Goal: Task Accomplishment & Management: Manage account settings

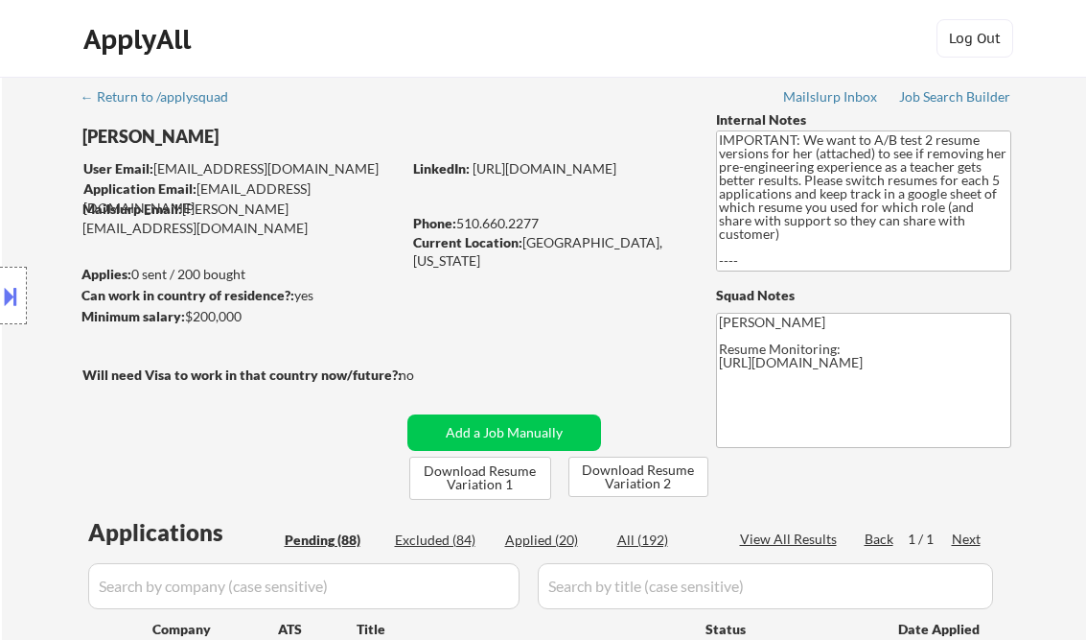
select select ""pending""
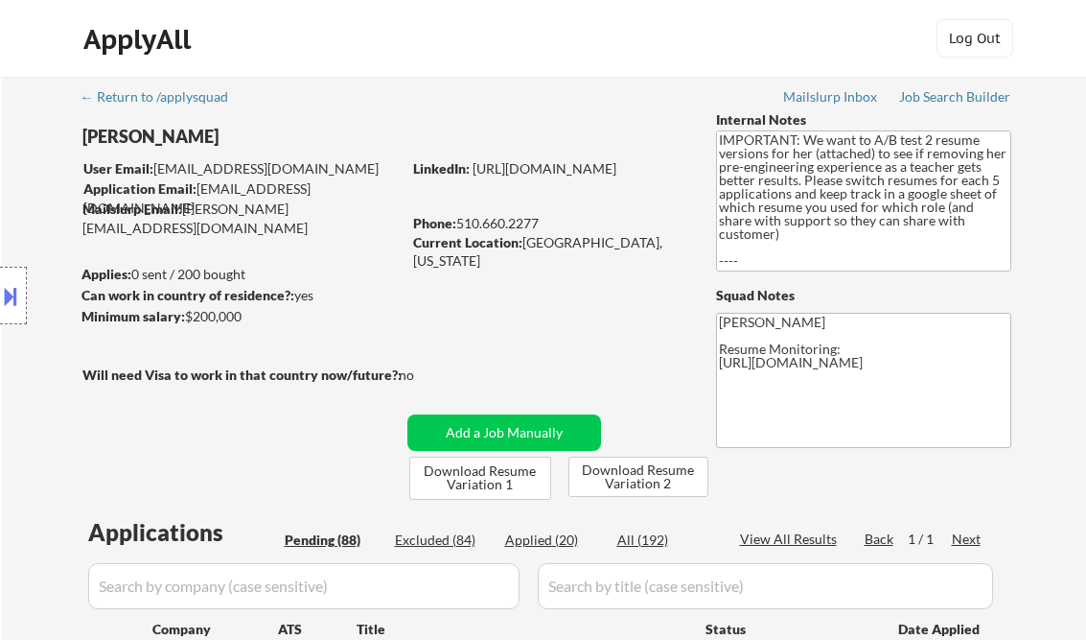
select select ""pending""
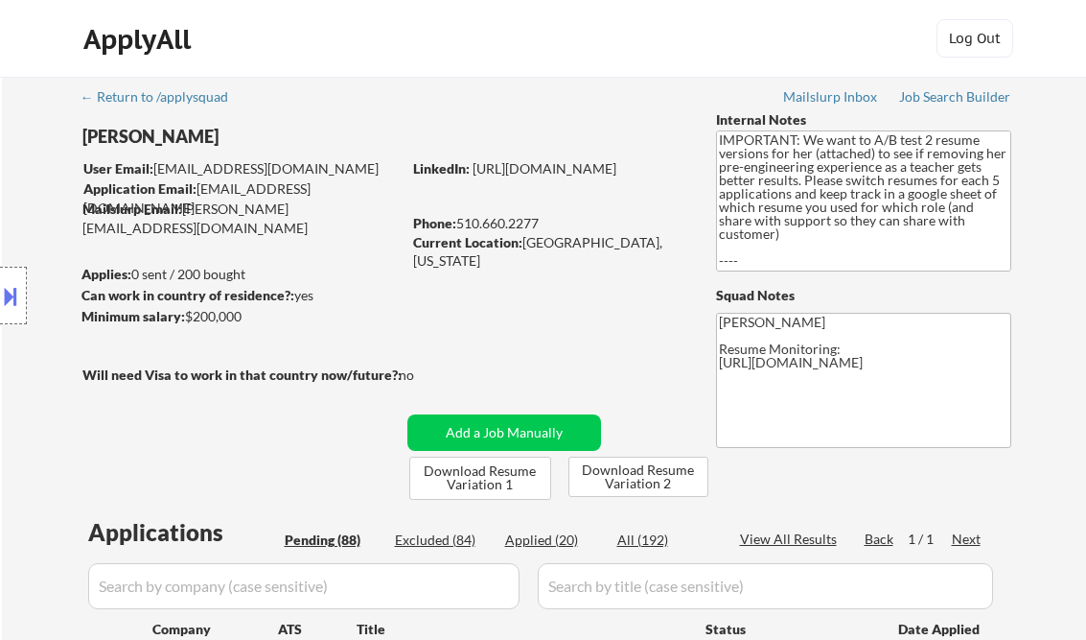
select select ""pending""
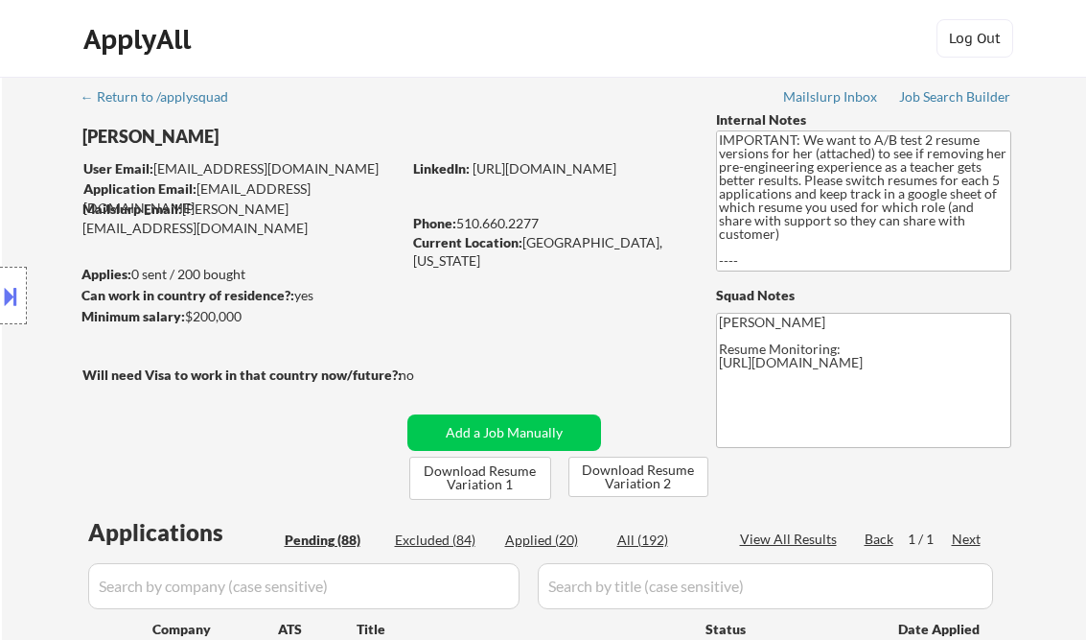
select select ""pending""
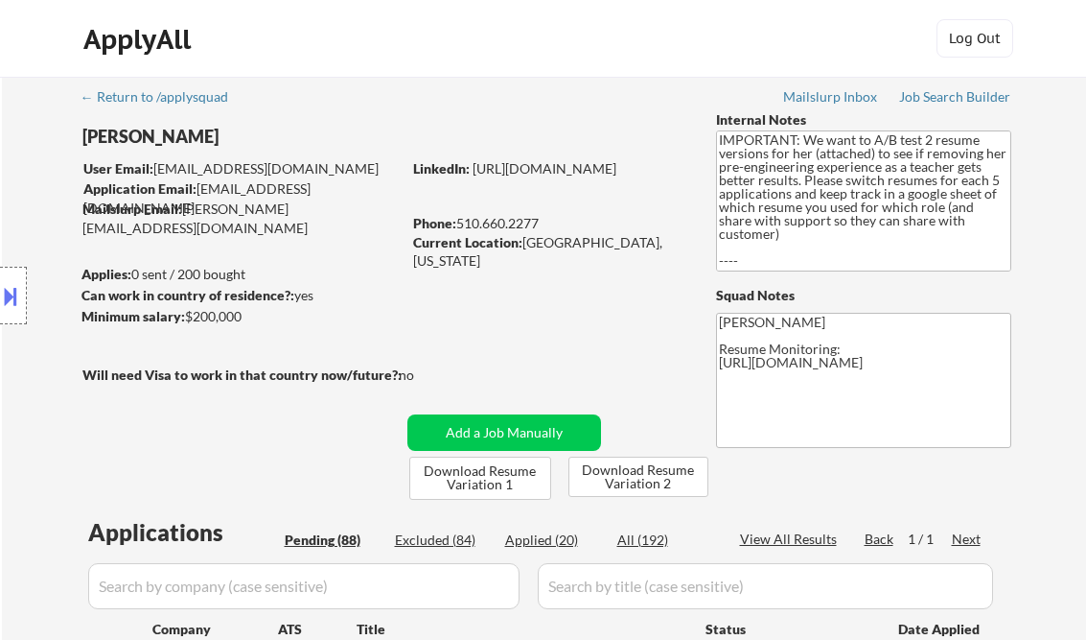
select select ""pending""
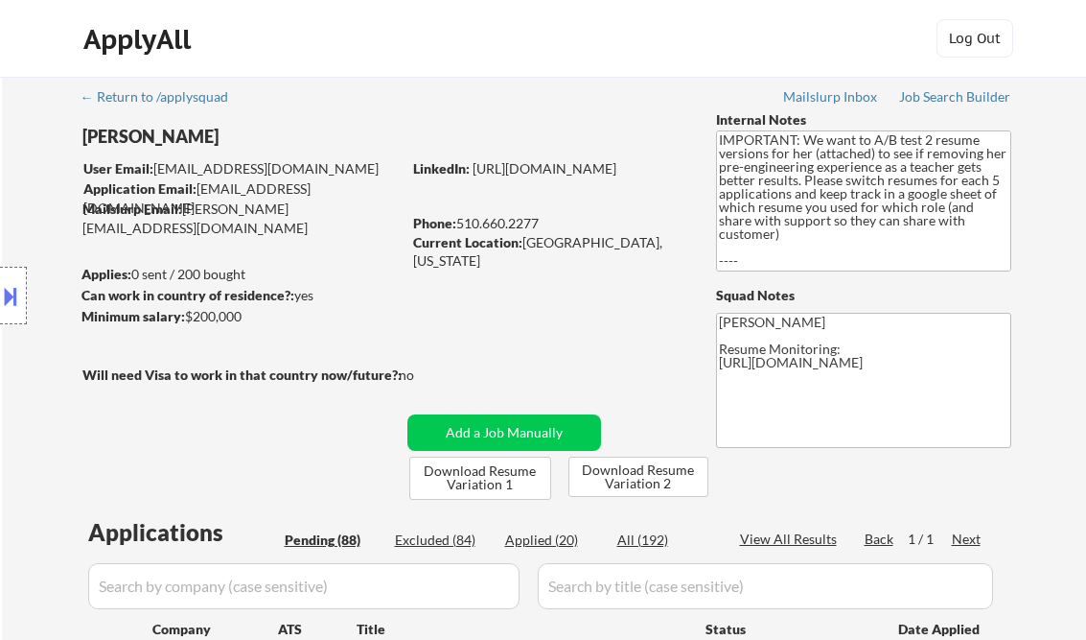
select select ""pending""
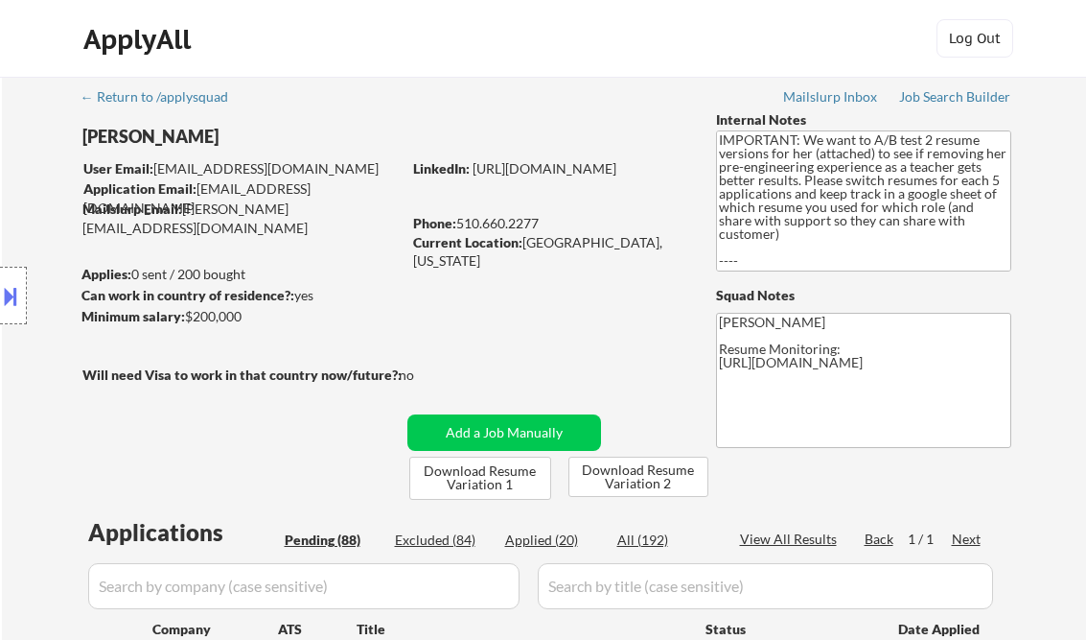
select select ""pending""
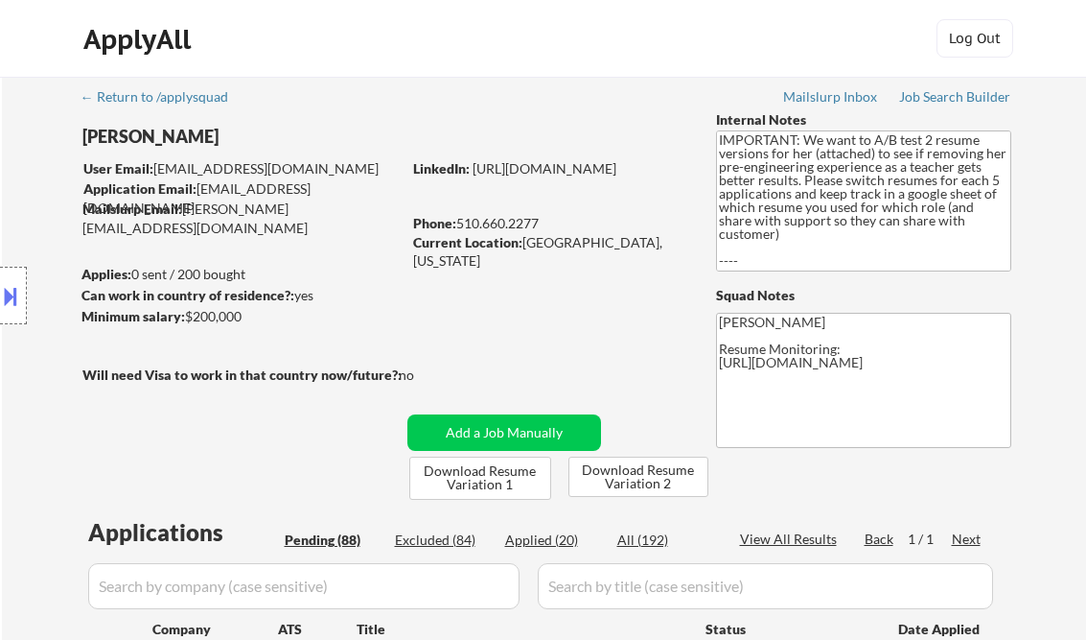
select select ""pending""
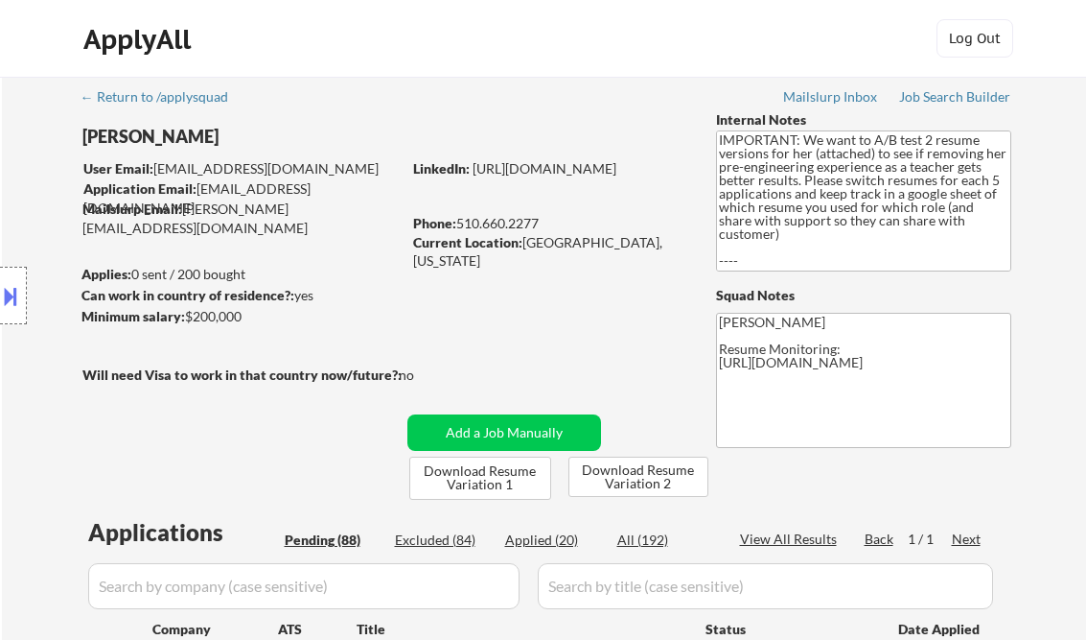
select select ""pending""
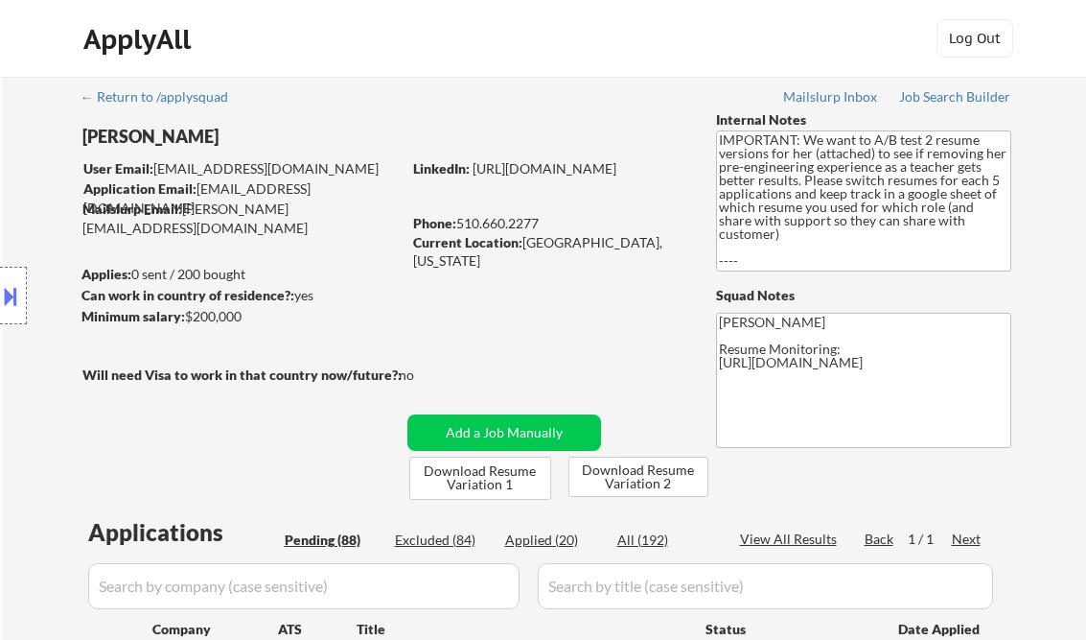
select select ""pending""
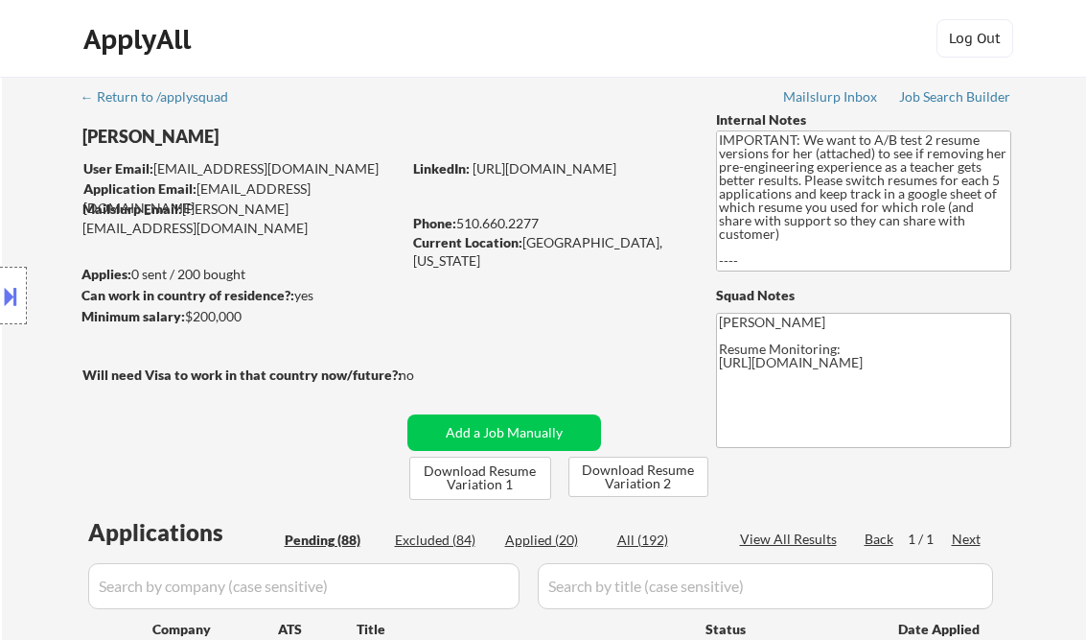
select select ""pending""
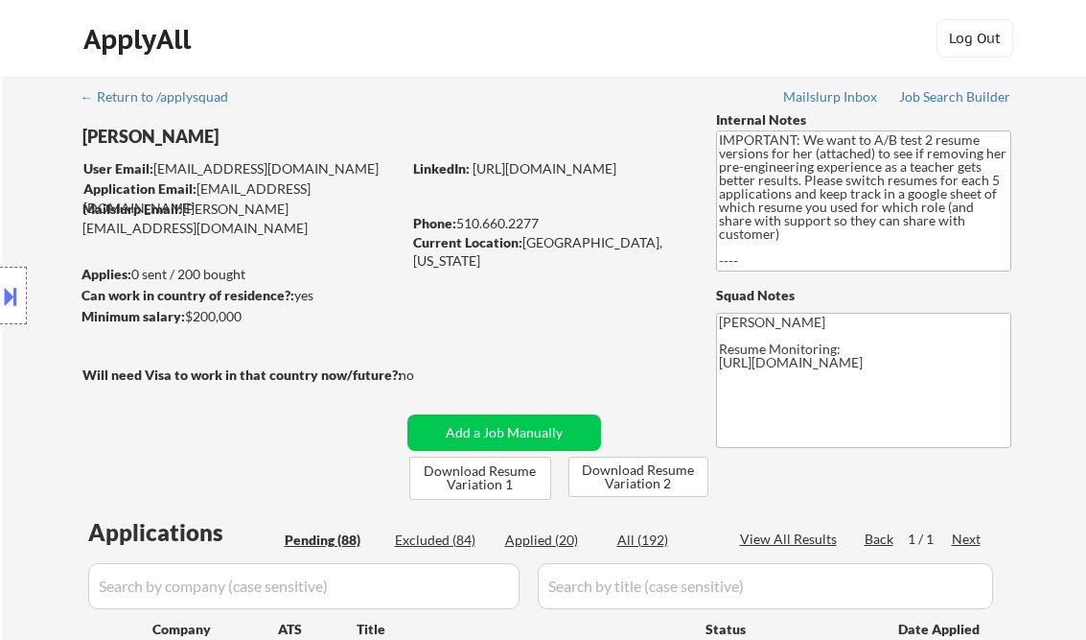
select select ""pending""
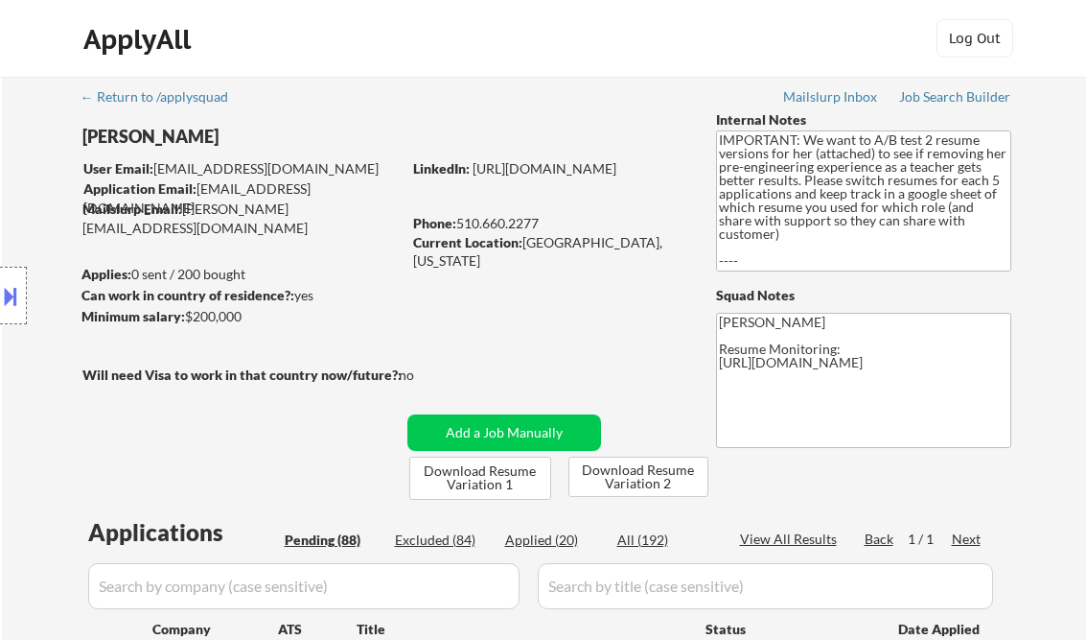
select select ""pending""
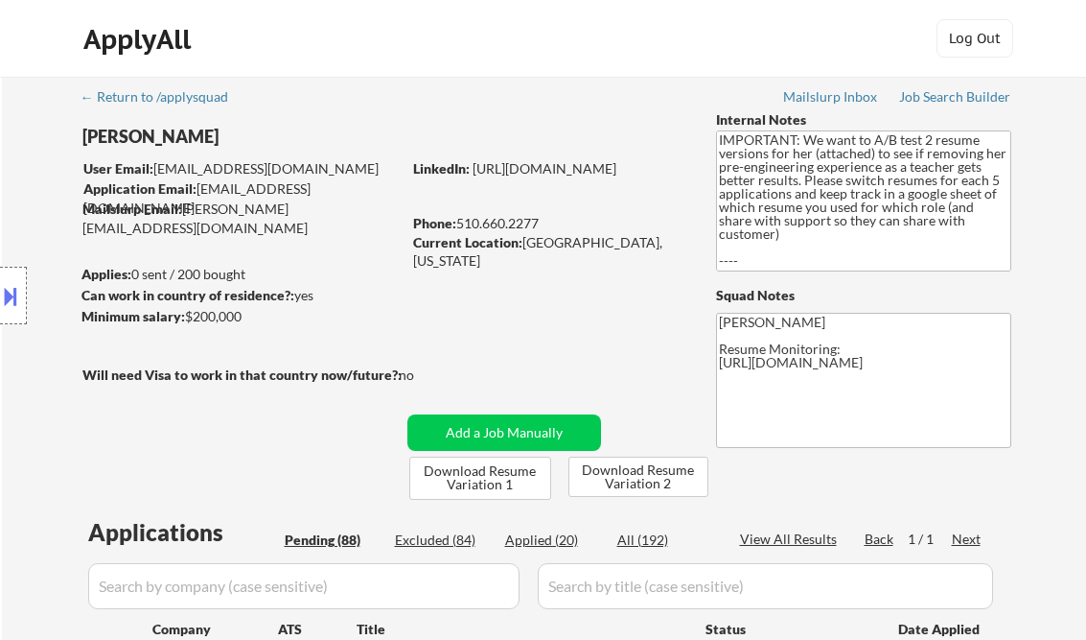
select select ""pending""
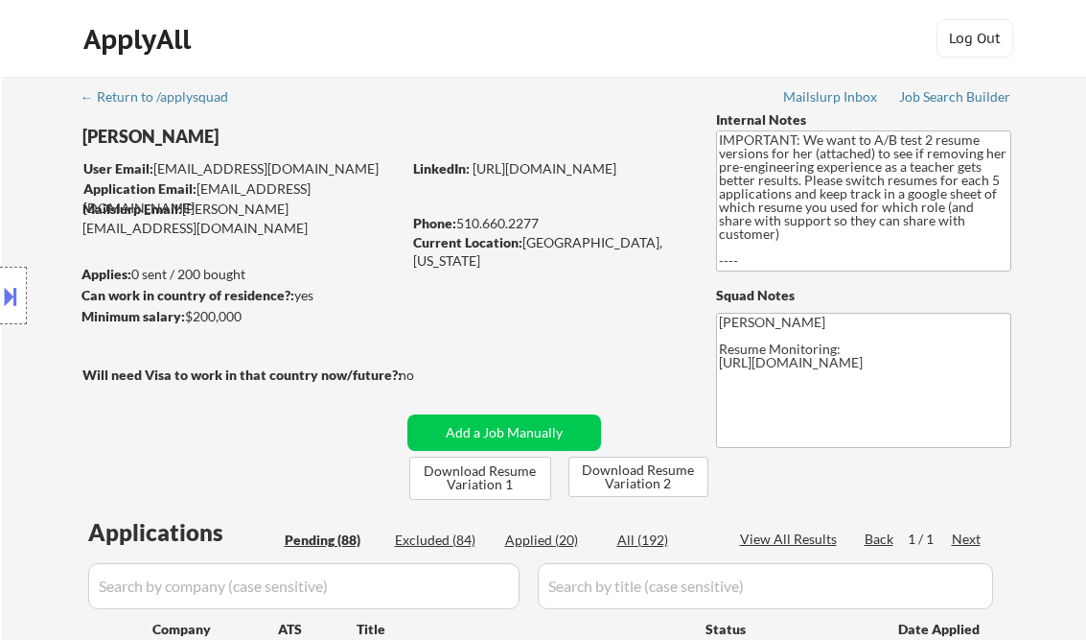
select select ""pending""
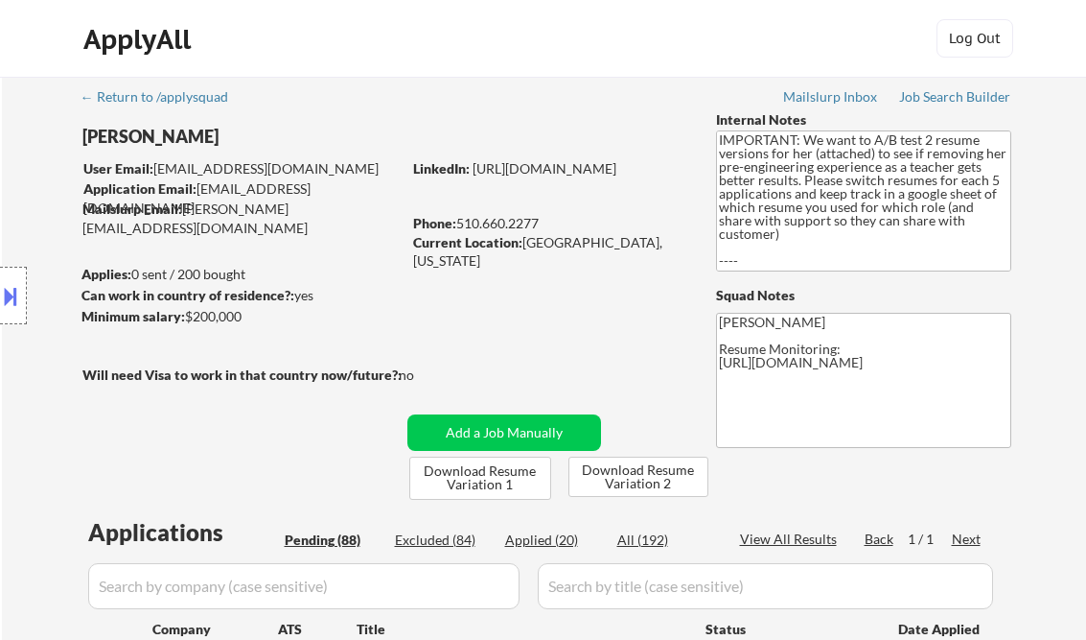
select select ""pending""
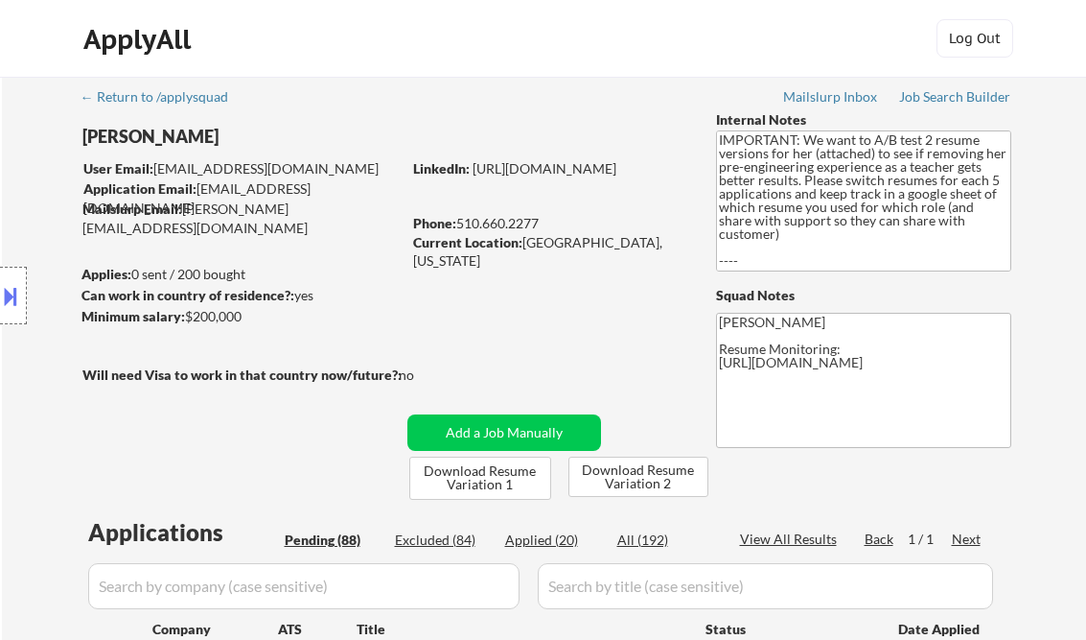
select select ""pending""
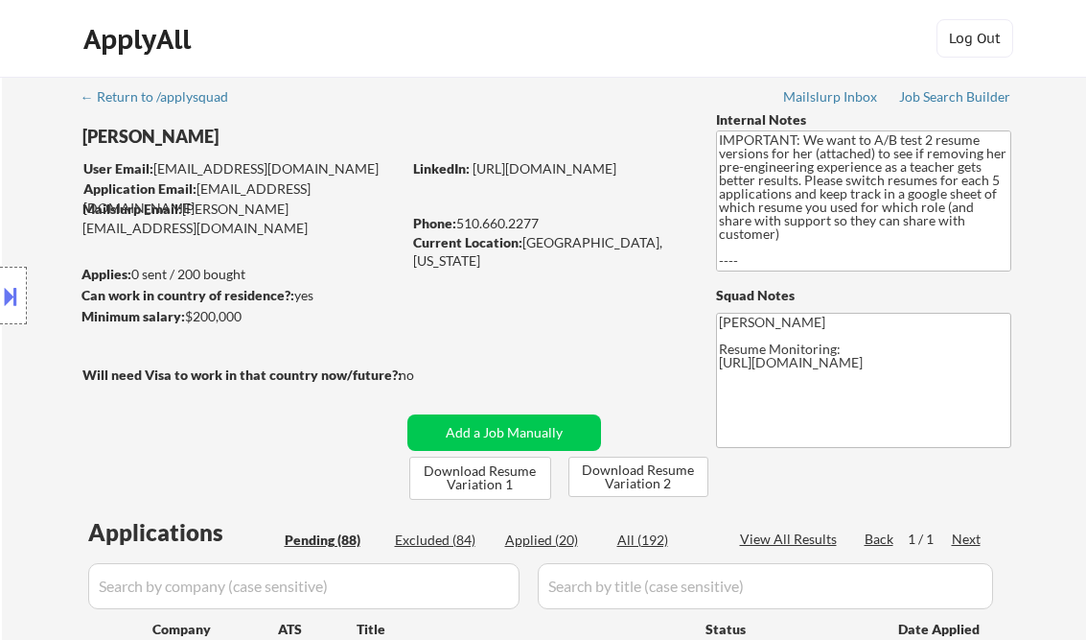
select select ""pending""
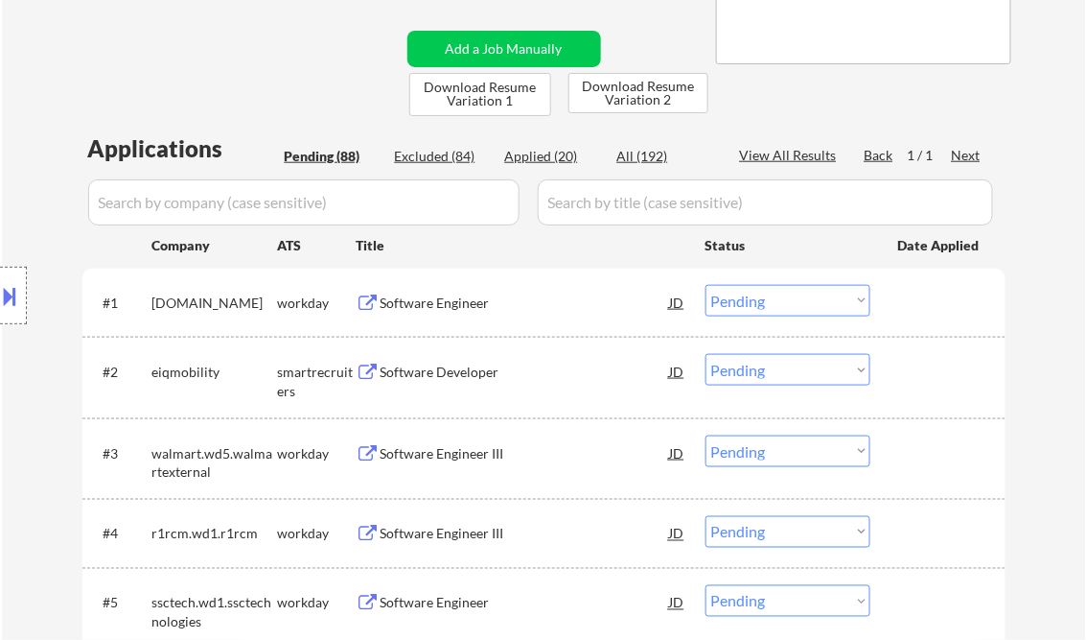
scroll to position [77, 0]
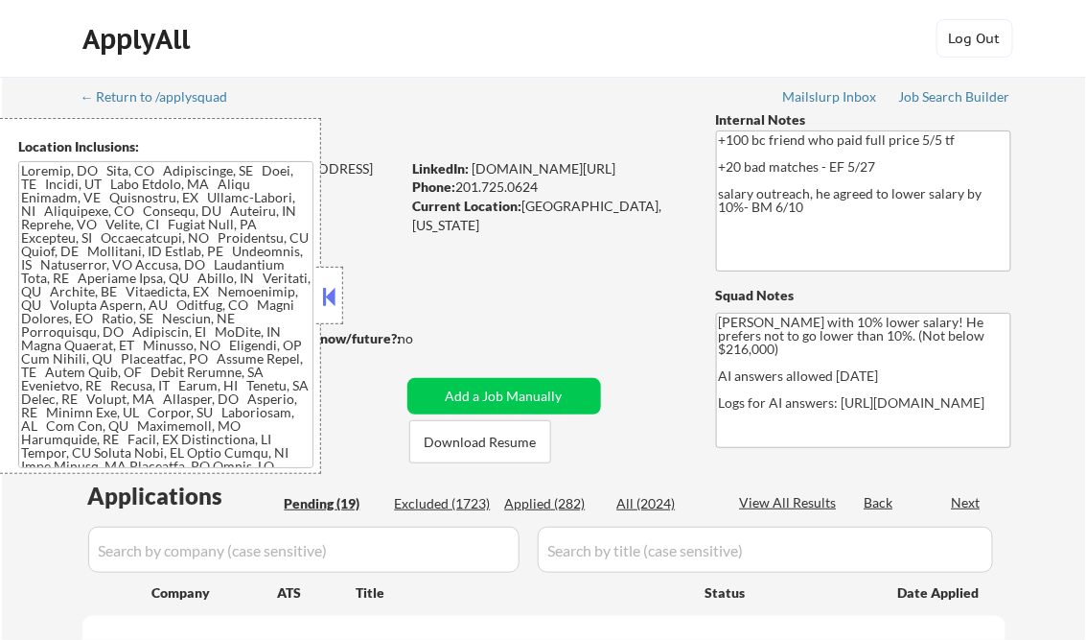
select select ""pending""
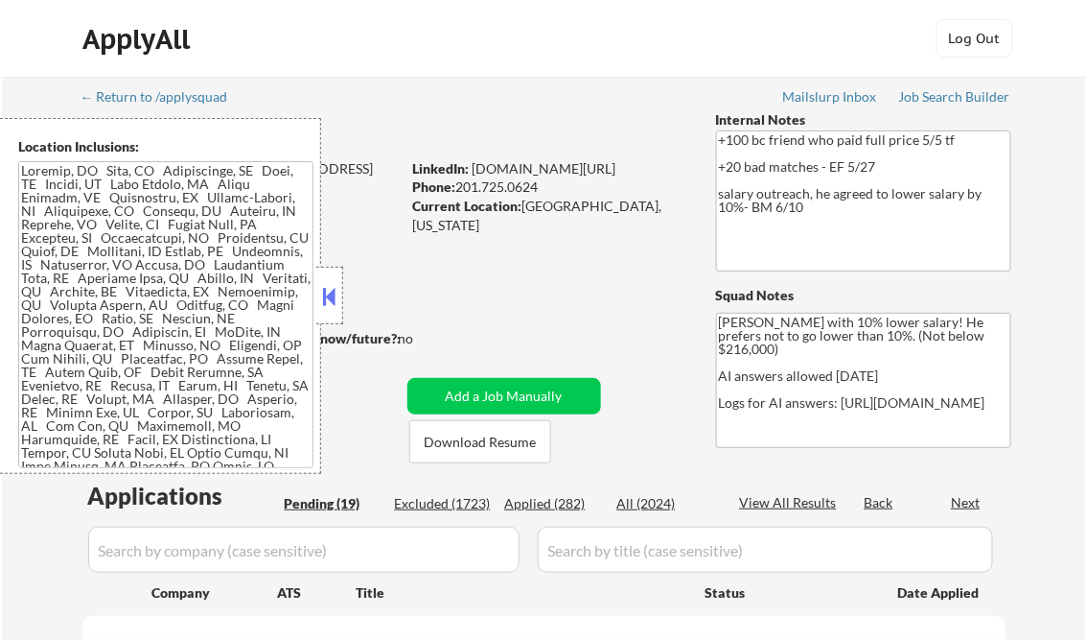
select select ""pending""
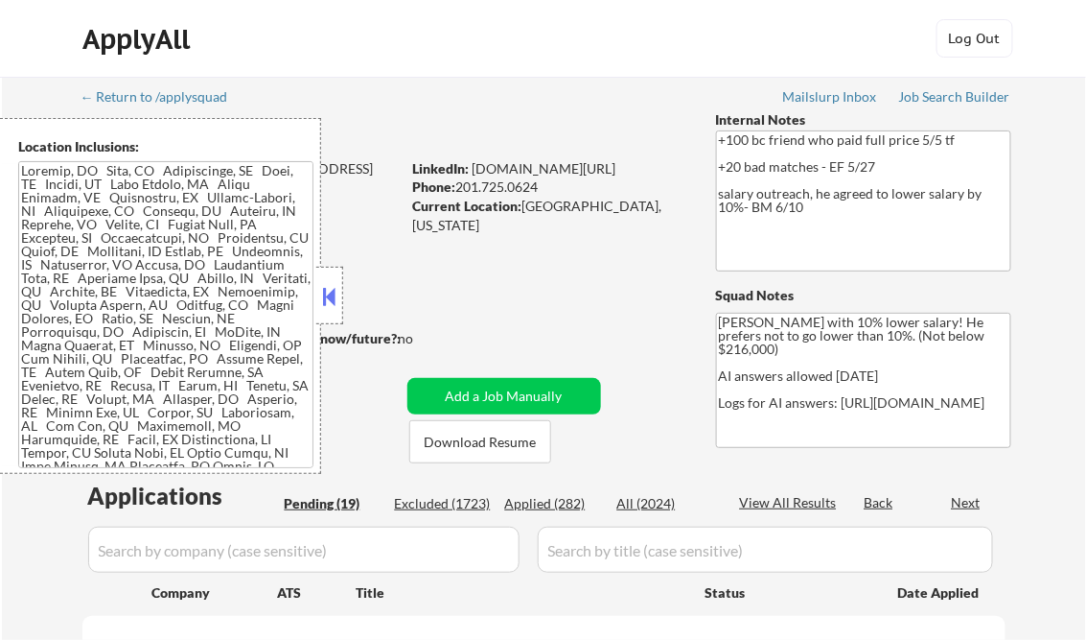
select select ""pending""
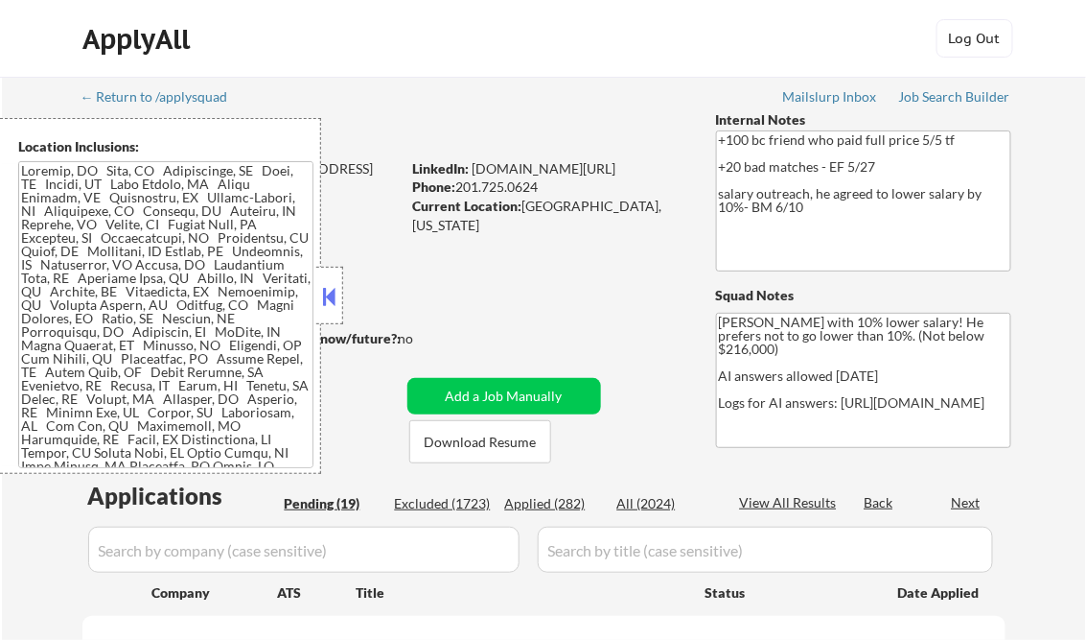
select select ""pending""
click at [334, 288] on button at bounding box center [329, 296] width 21 height 29
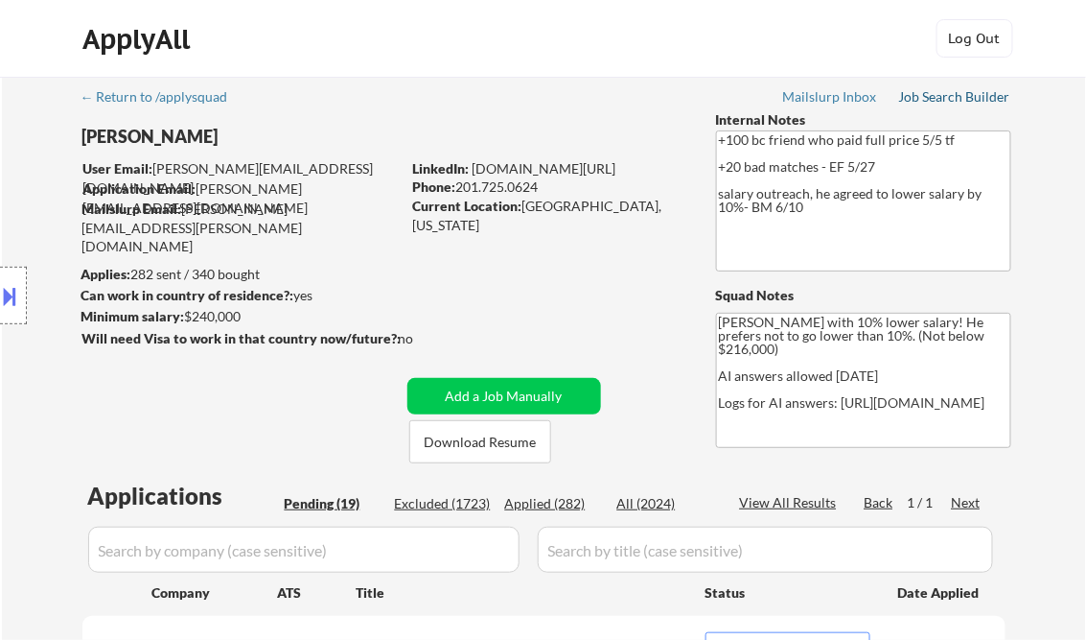
click at [968, 98] on div "Job Search Builder" at bounding box center [955, 96] width 112 height 13
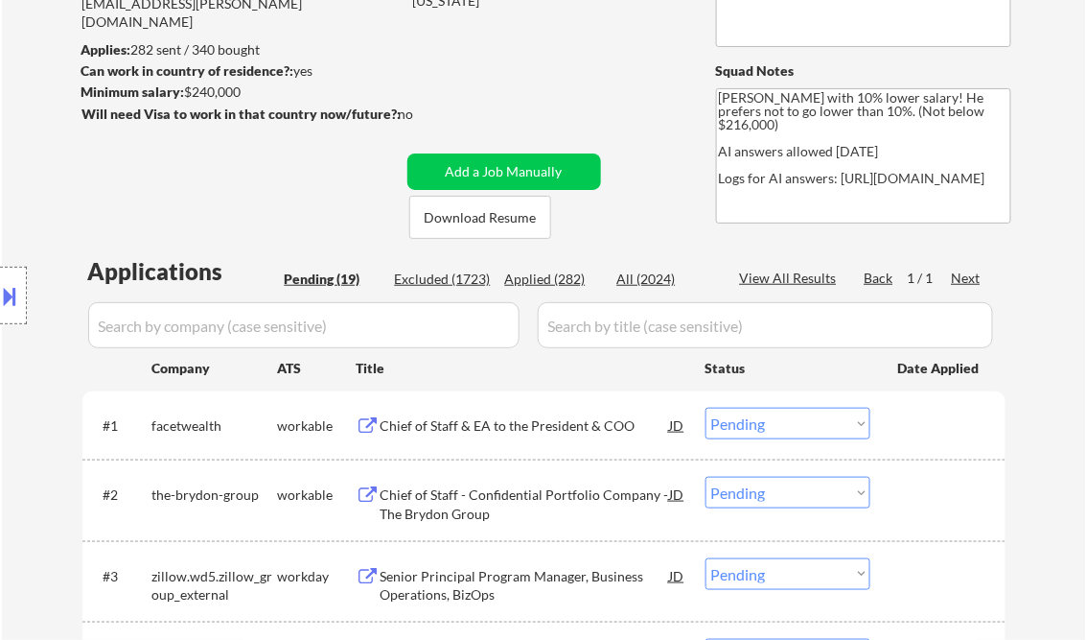
scroll to position [307, 0]
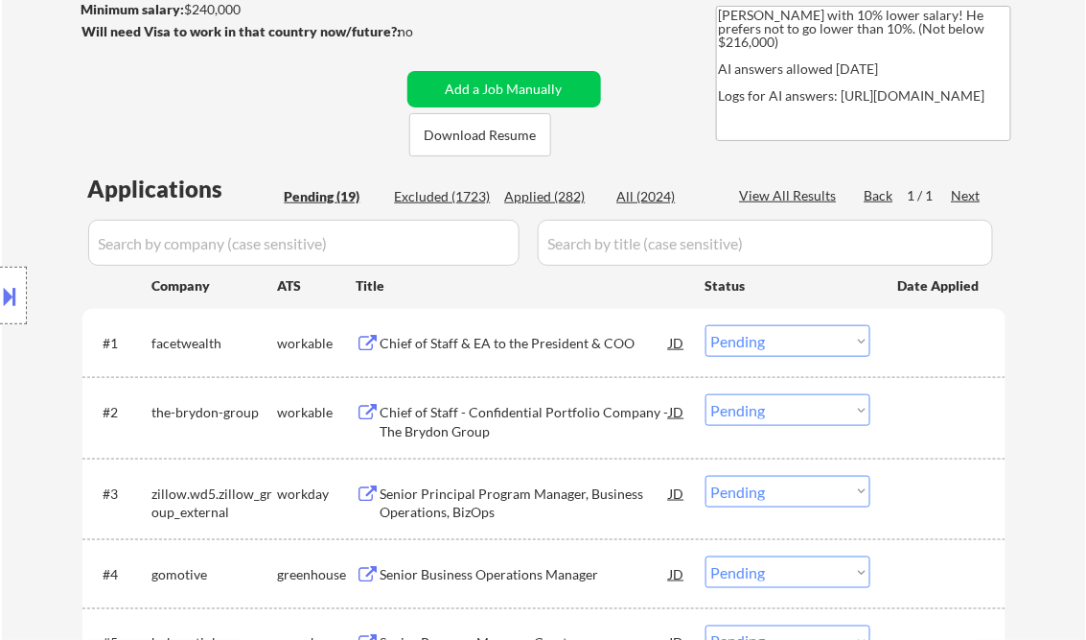
click at [502, 351] on div "Chief of Staff & EA to the President & COO" at bounding box center [526, 343] width 290 height 19
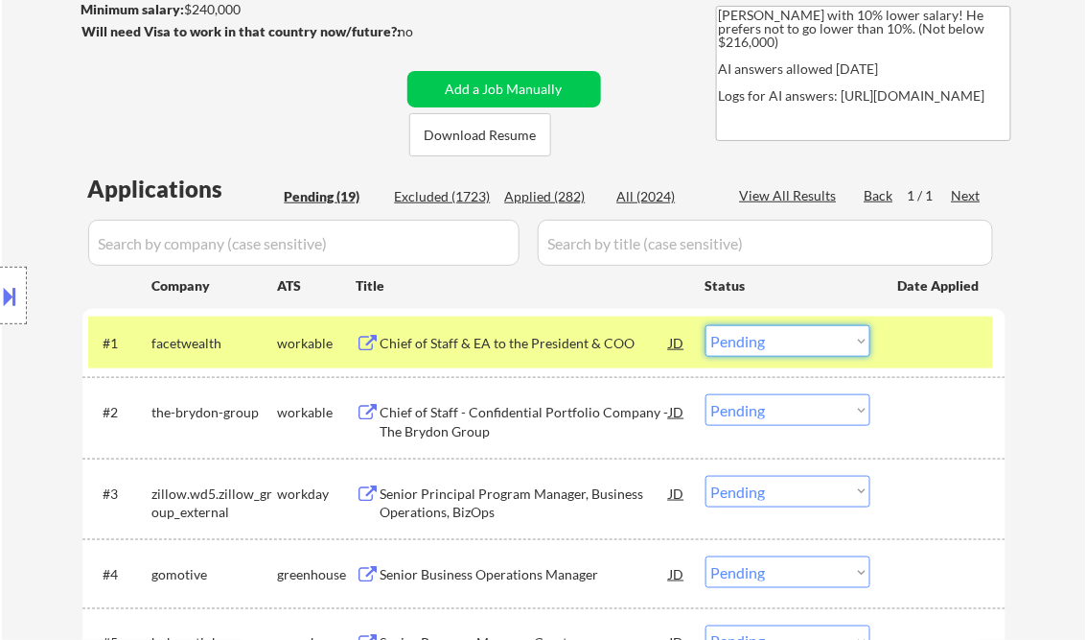
click at [751, 342] on select "Choose an option... Pending Applied Excluded (Questions) Excluded (Expired) Exc…" at bounding box center [788, 341] width 165 height 32
click at [706, 325] on select "Choose an option... Pending Applied Excluded (Questions) Excluded (Expired) Exc…" at bounding box center [788, 341] width 165 height 32
click at [515, 425] on div "Chief of Staff - Confidential Portfolio Company - The Brydon Group" at bounding box center [526, 421] width 290 height 37
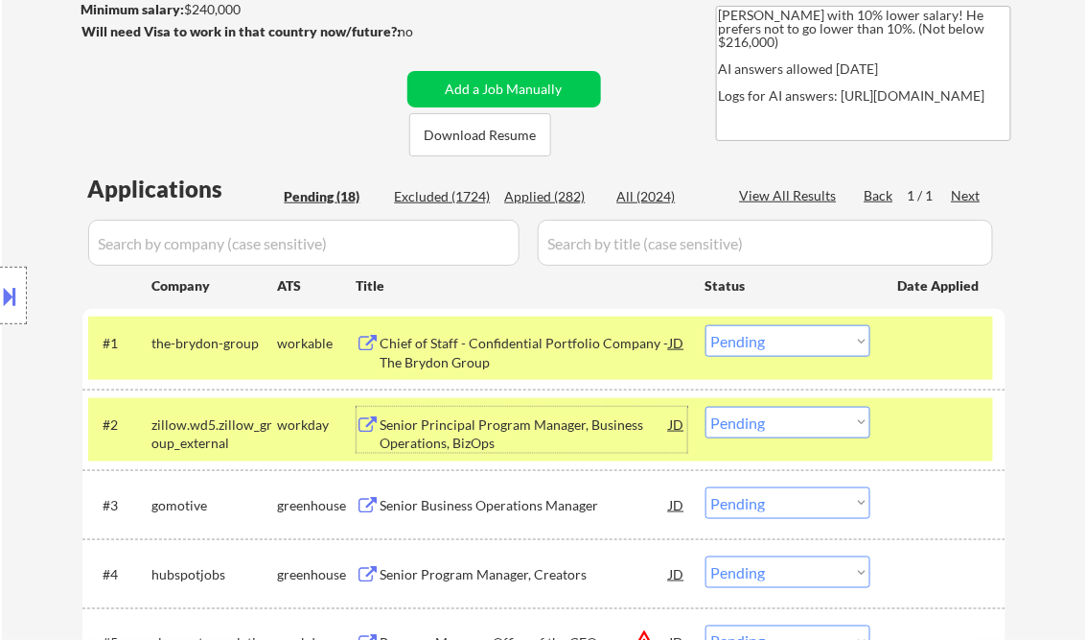
click at [779, 342] on select "Choose an option... Pending Applied Excluded (Questions) Excluded (Expired) Exc…" at bounding box center [788, 341] width 165 height 32
click at [706, 325] on select "Choose an option... Pending Applied Excluded (Questions) Excluded (Expired) Exc…" at bounding box center [788, 341] width 165 height 32
click at [939, 351] on div at bounding box center [940, 342] width 84 height 35
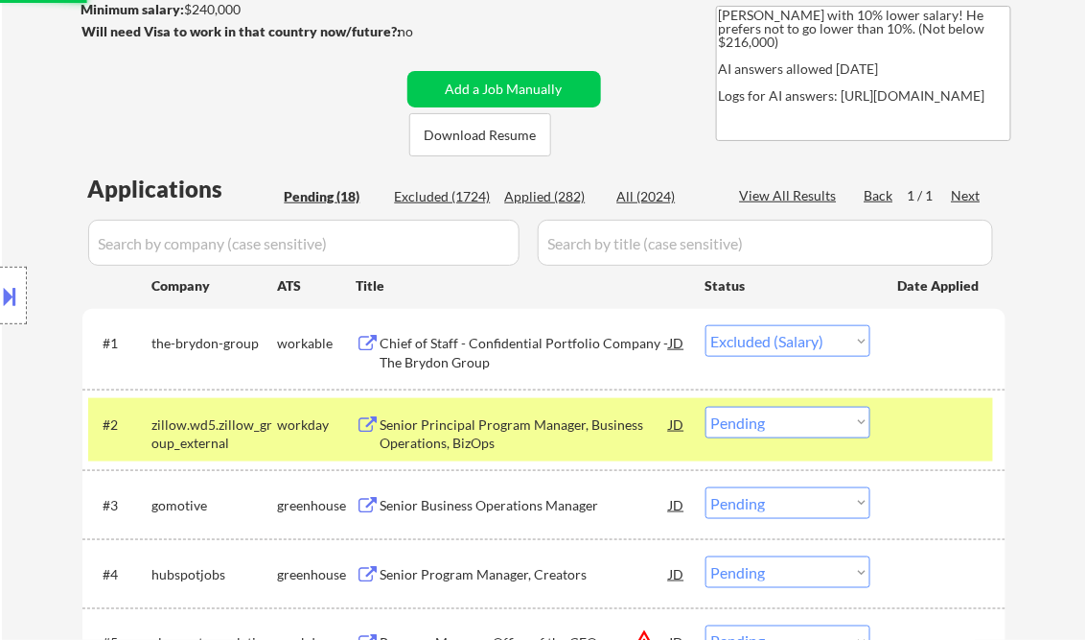
click at [937, 439] on div at bounding box center [940, 424] width 84 height 35
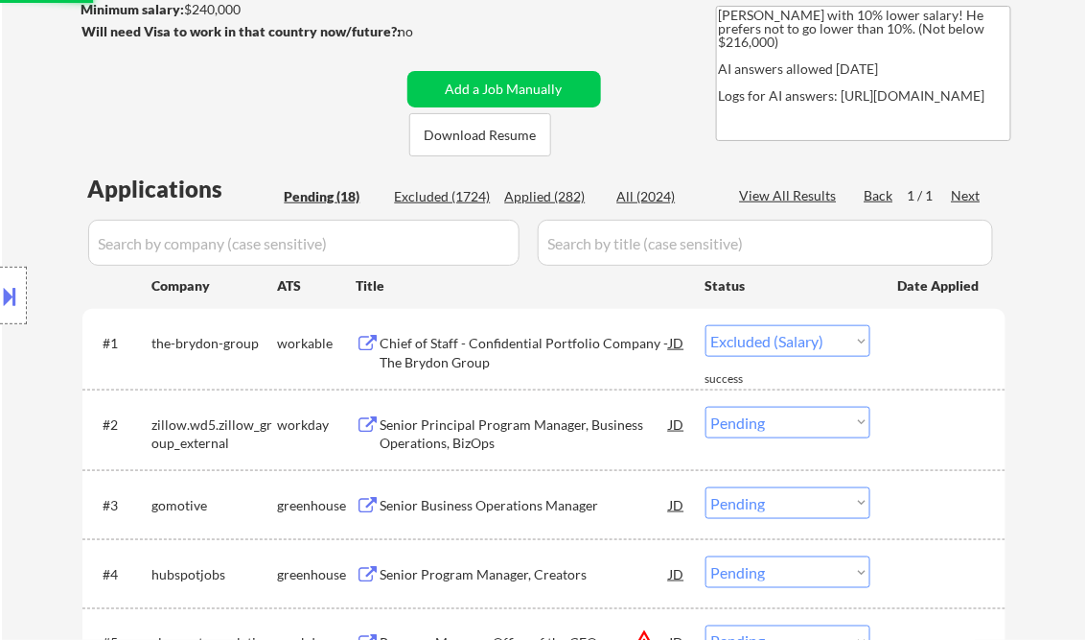
select select ""pending""
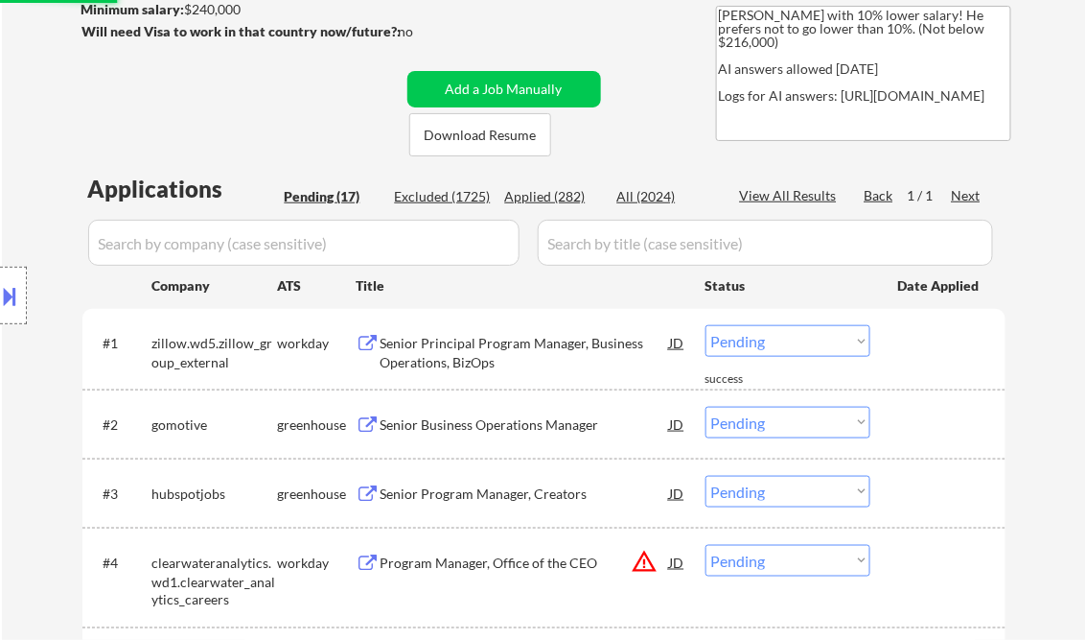
click at [507, 359] on div "Senior Principal Program Manager, Business Operations, BizOps" at bounding box center [526, 352] width 290 height 37
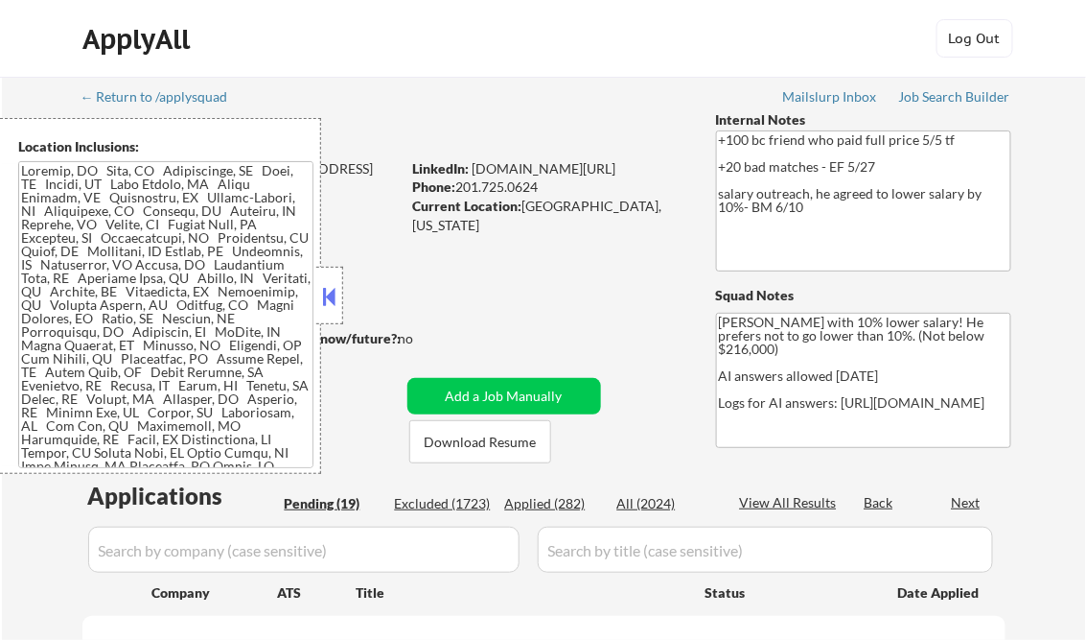
select select ""pending""
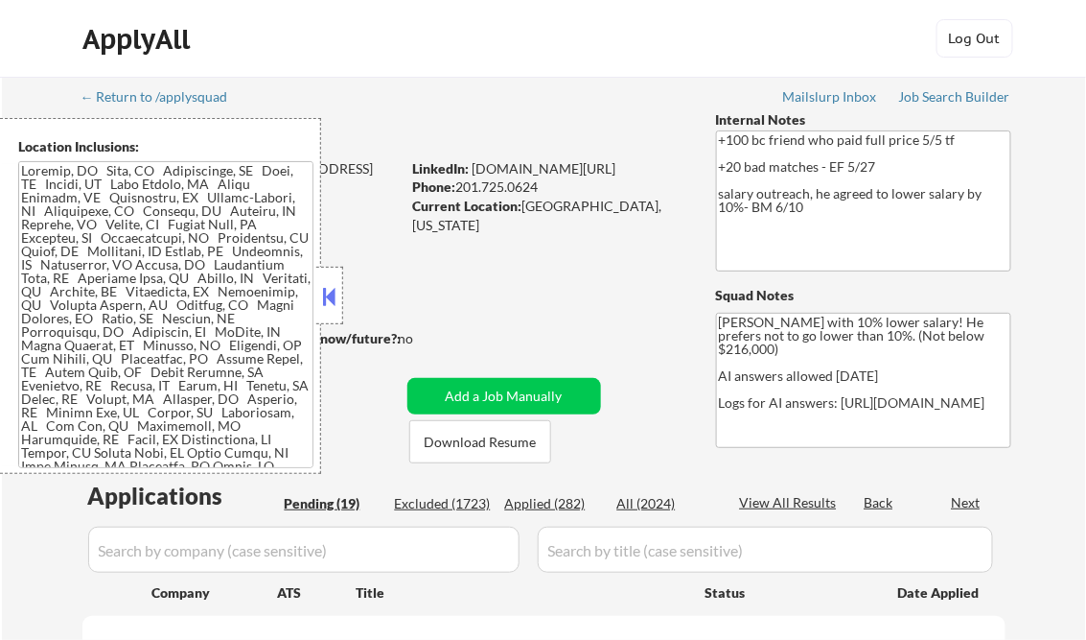
select select ""pending""
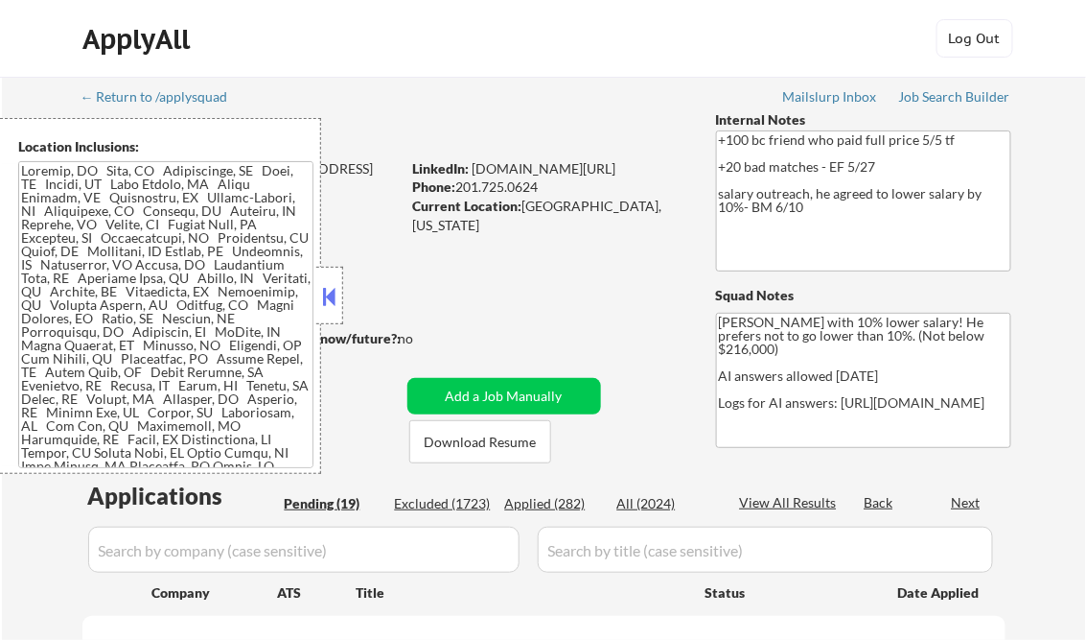
select select ""pending""
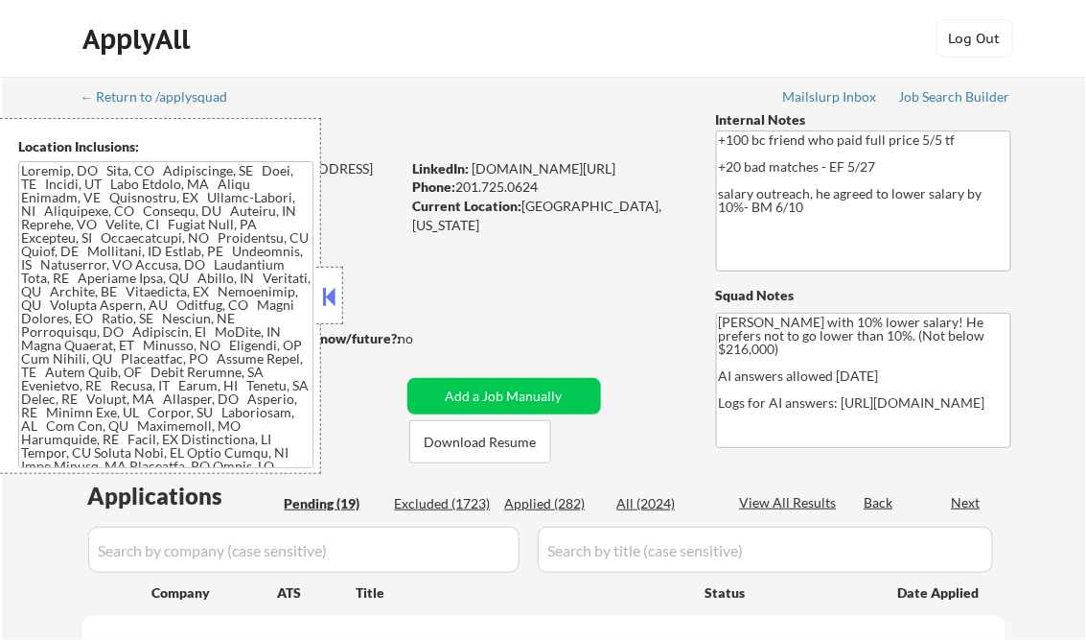
select select ""pending""
drag, startPoint x: 327, startPoint y: 290, endPoint x: 366, endPoint y: 339, distance: 63.5
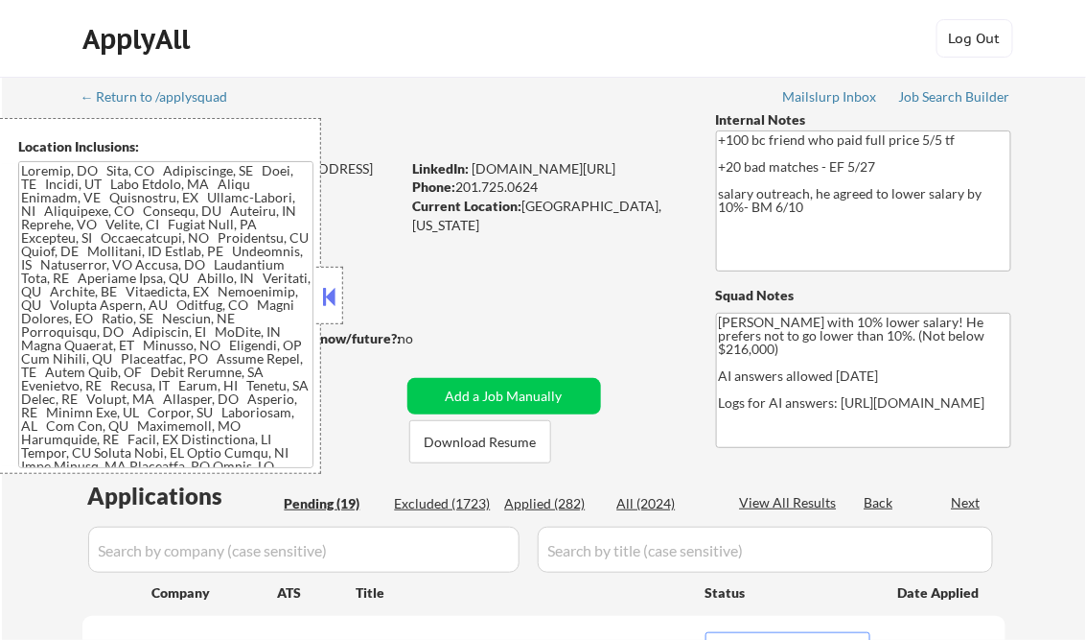
click at [327, 290] on button at bounding box center [329, 296] width 21 height 29
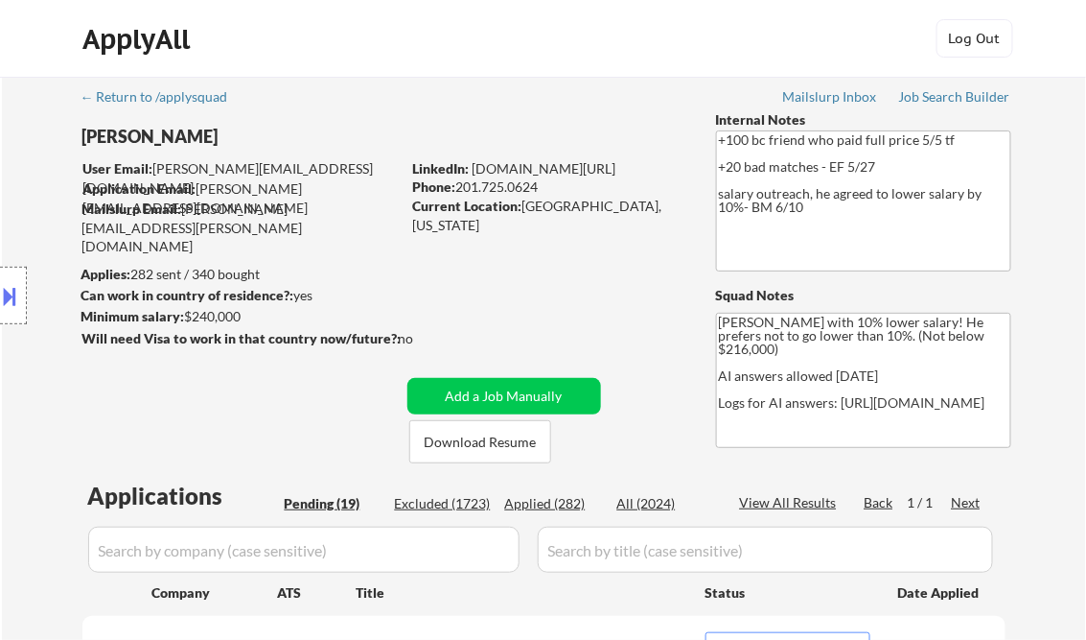
click at [548, 503] on div "Applied (282)" at bounding box center [553, 503] width 96 height 19
click at [769, 496] on div "View All Results" at bounding box center [791, 502] width 103 height 19
select select ""applied""
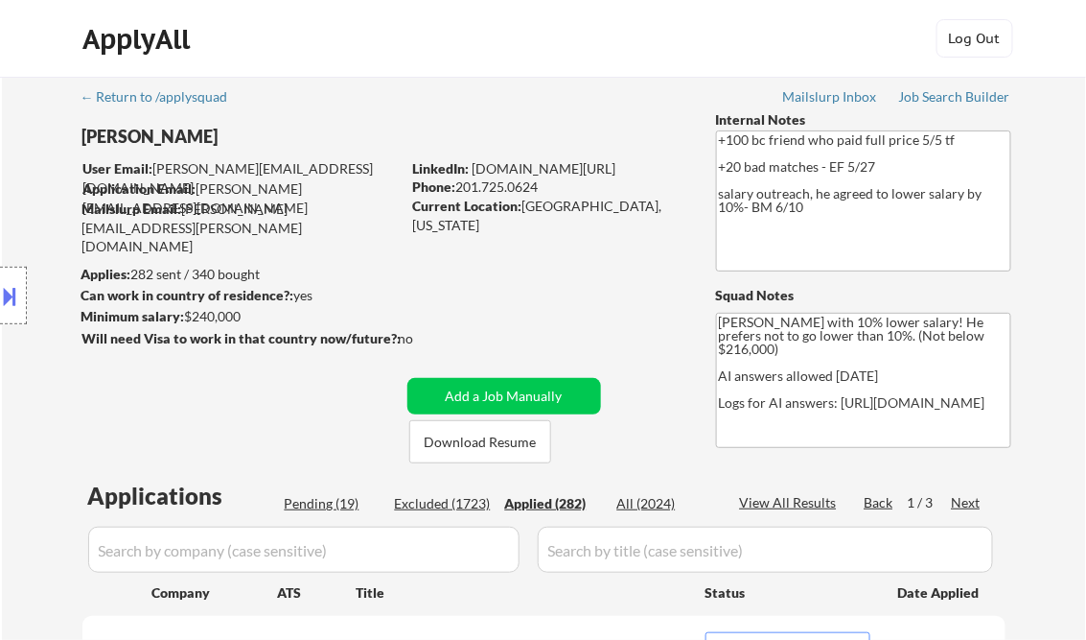
select select ""applied""
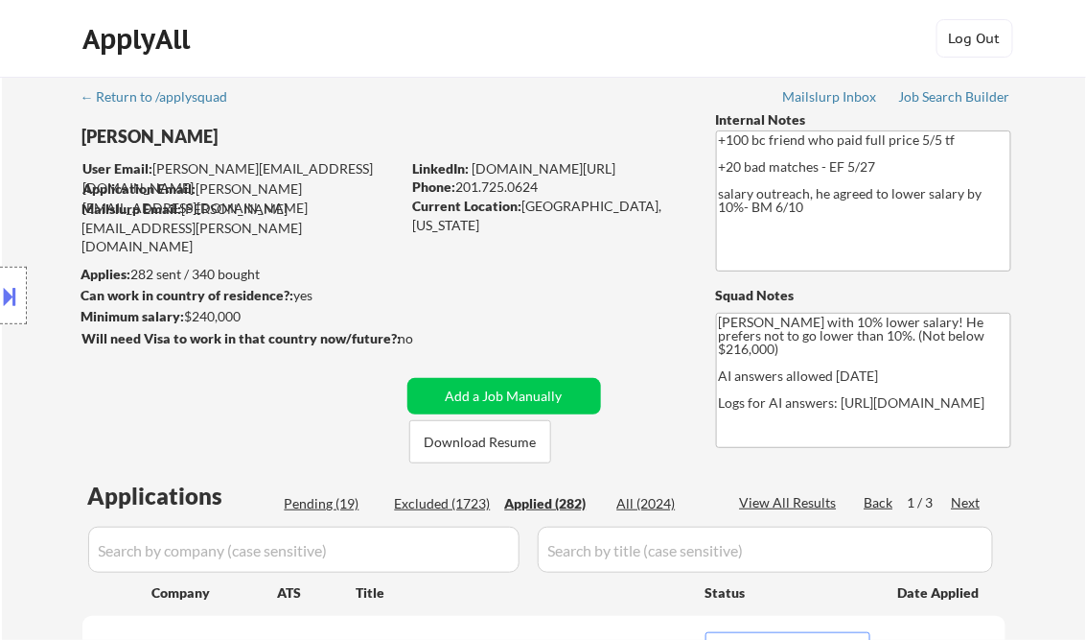
select select ""applied""
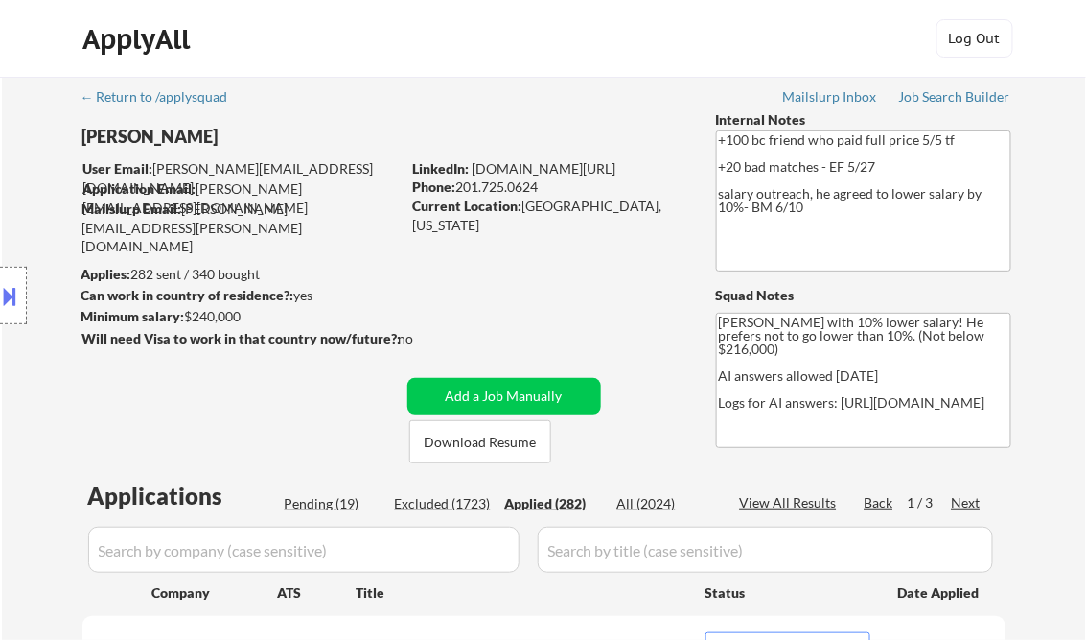
select select ""applied""
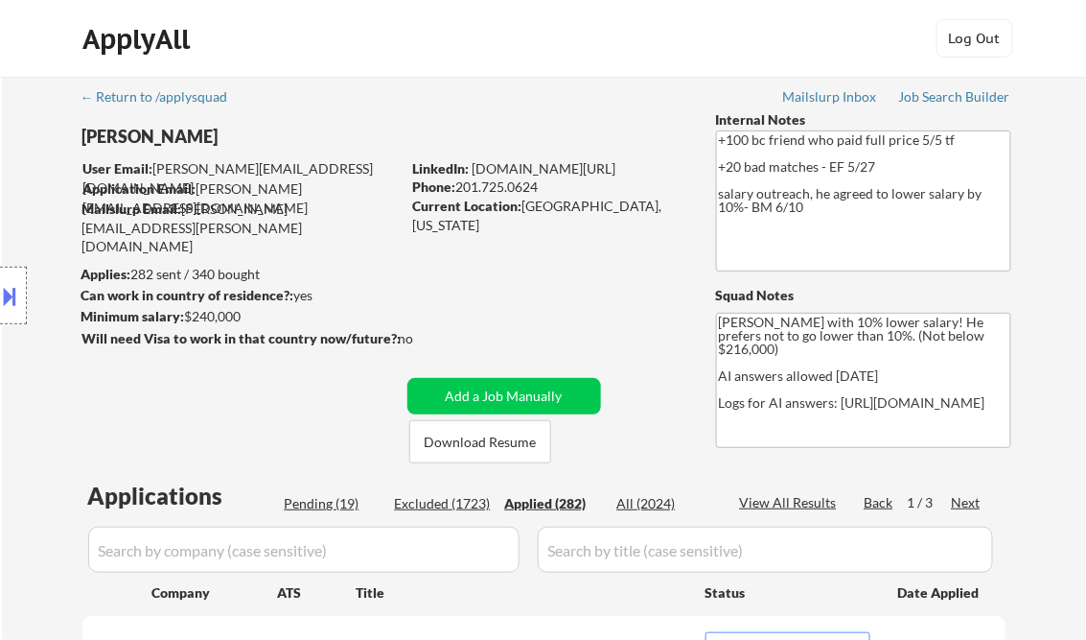
select select ""applied""
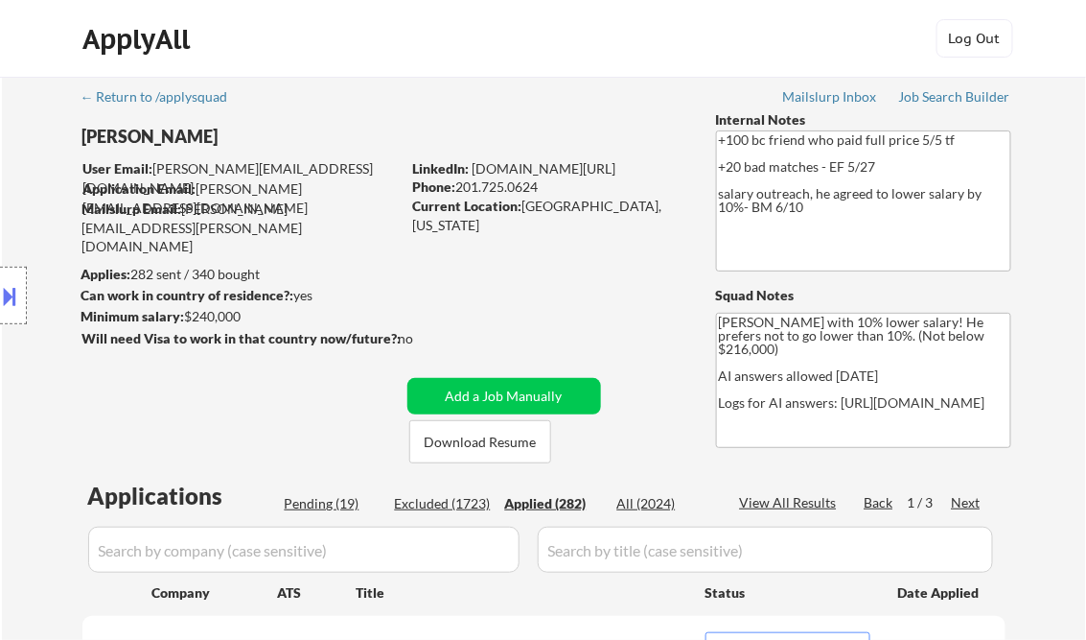
select select ""applied""
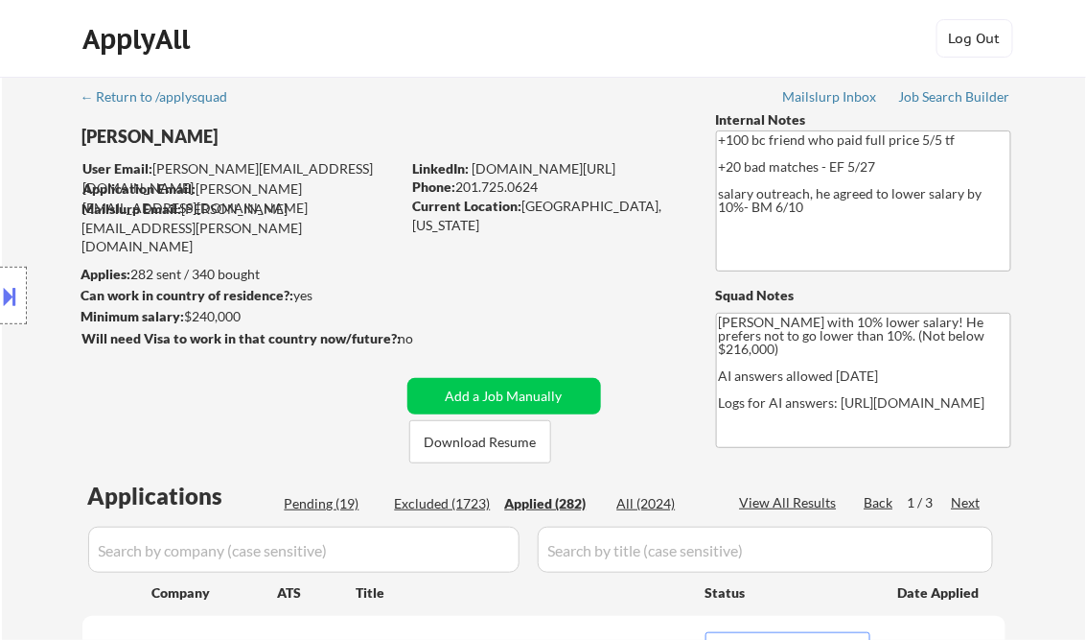
select select ""applied""
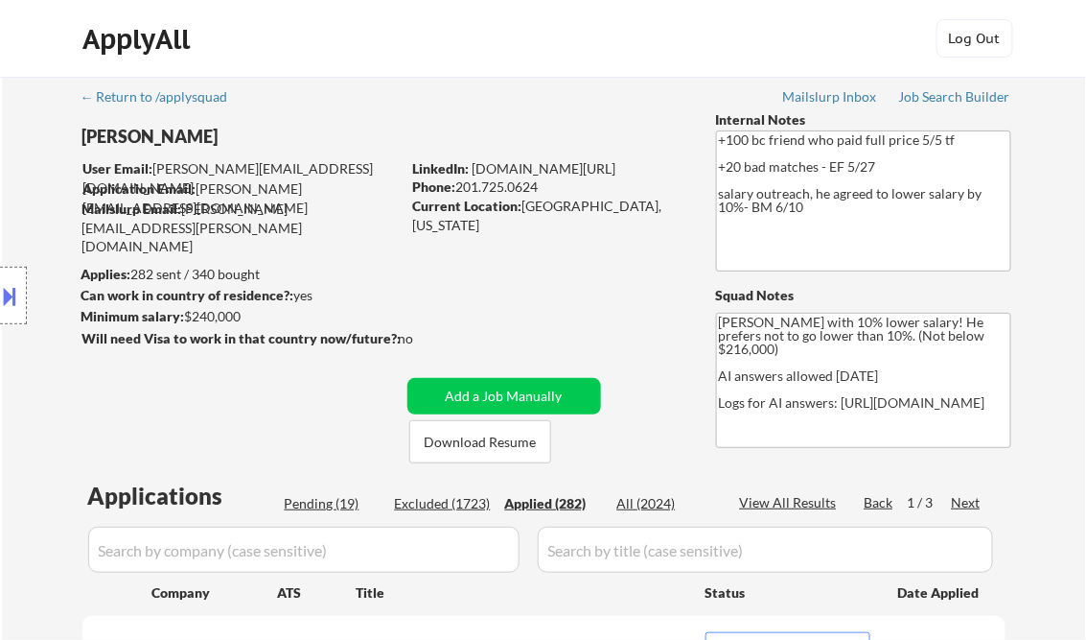
select select ""applied""
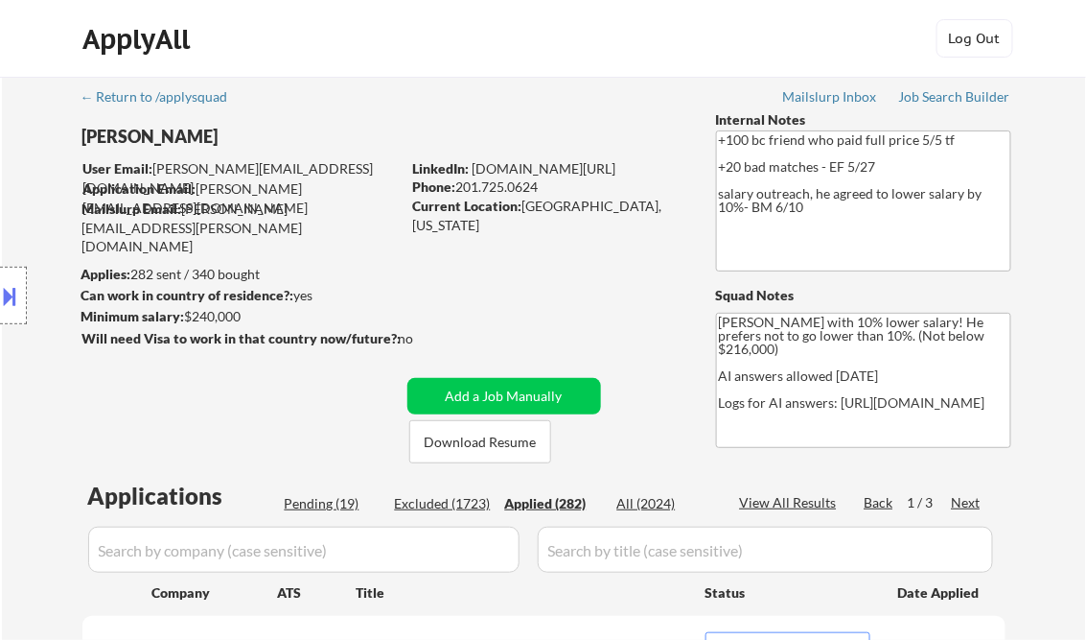
select select ""applied""
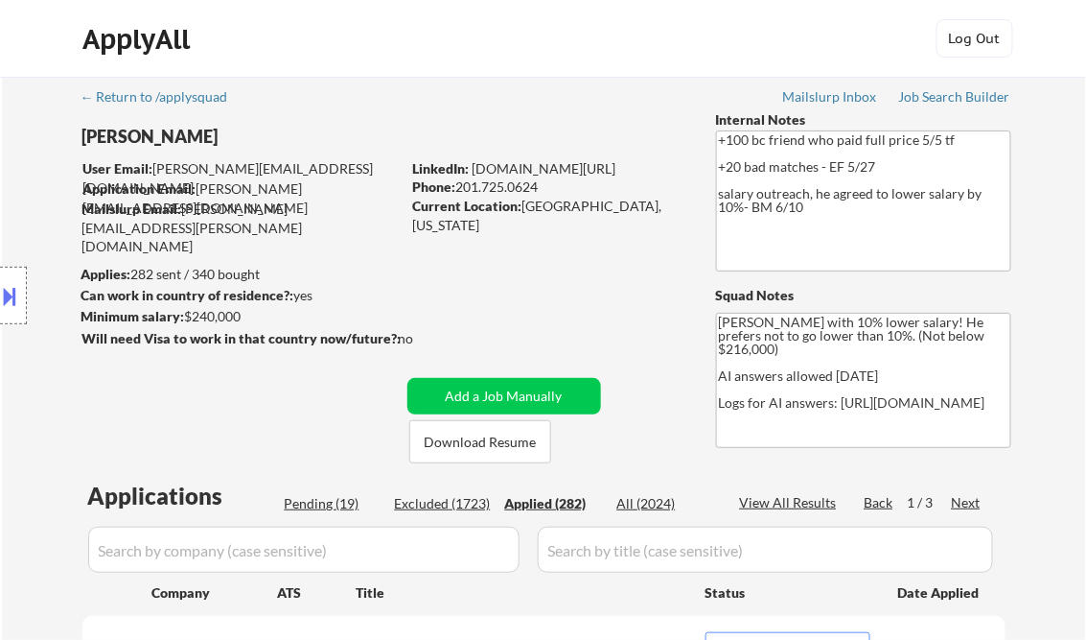
select select ""applied""
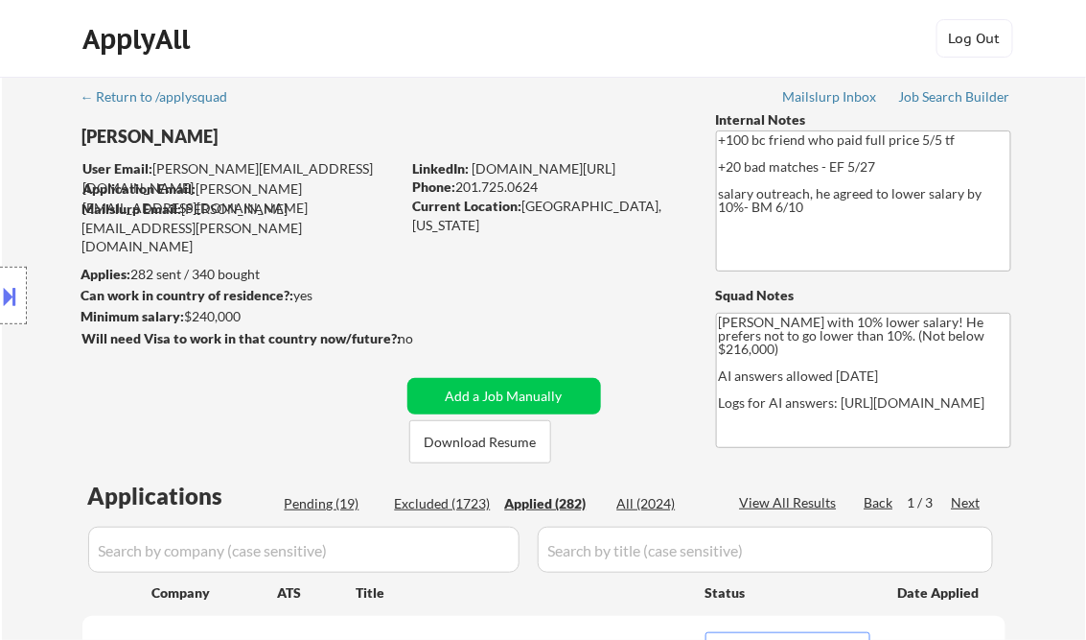
select select ""applied""
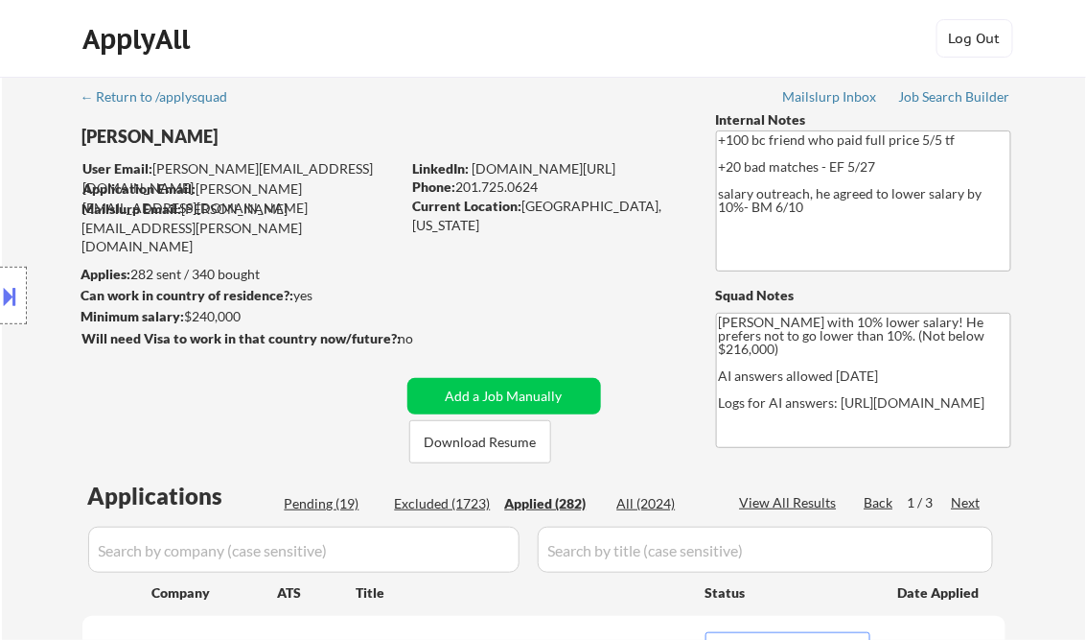
select select ""applied""
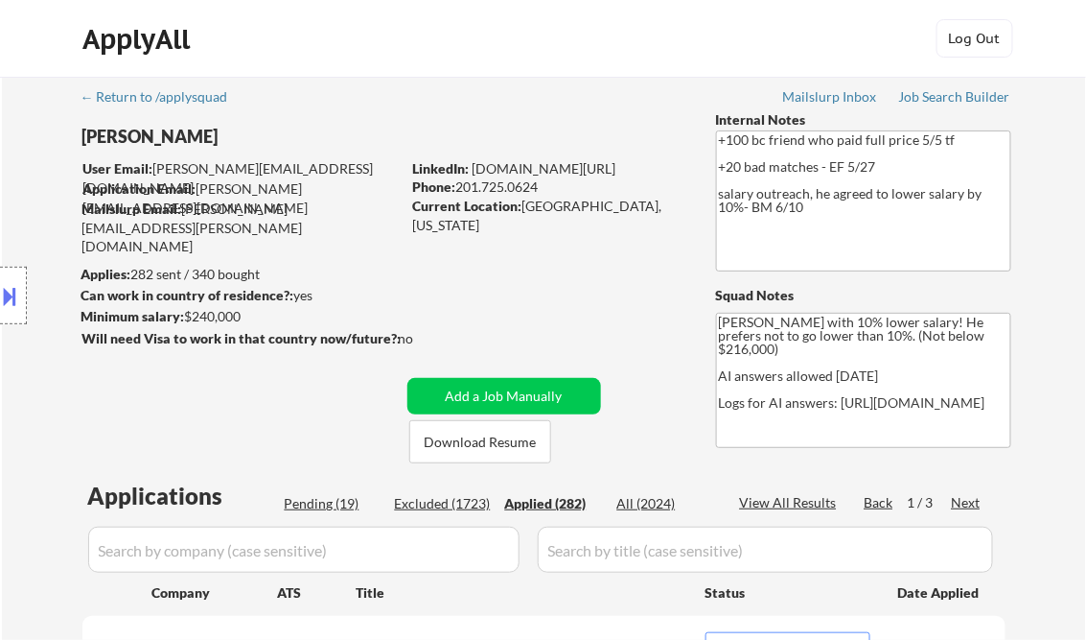
select select ""applied""
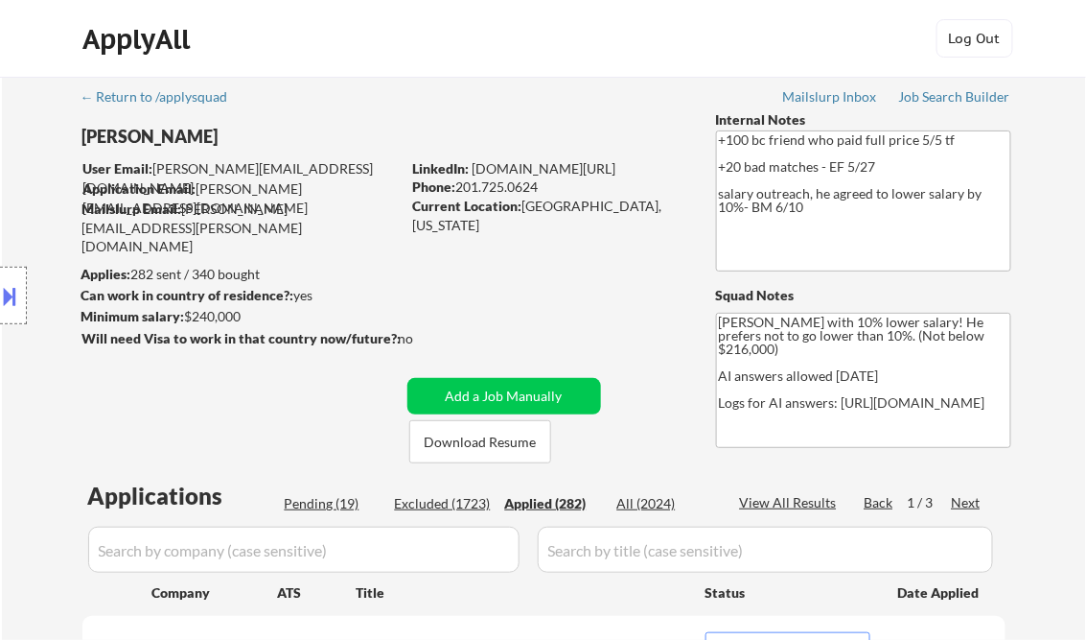
select select ""applied""
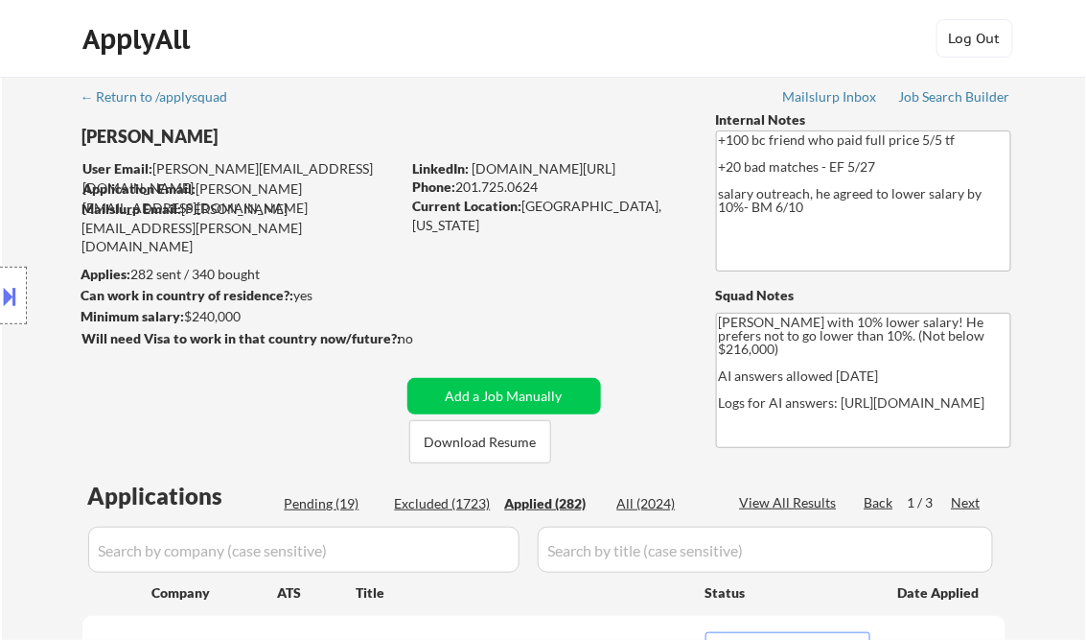
select select ""applied""
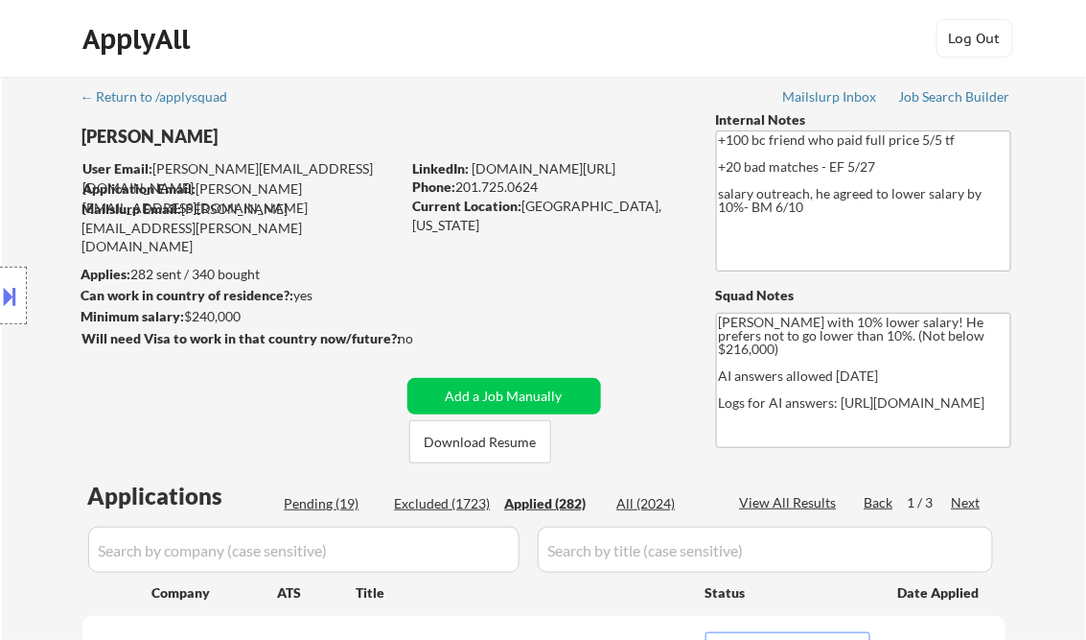
select select ""applied""
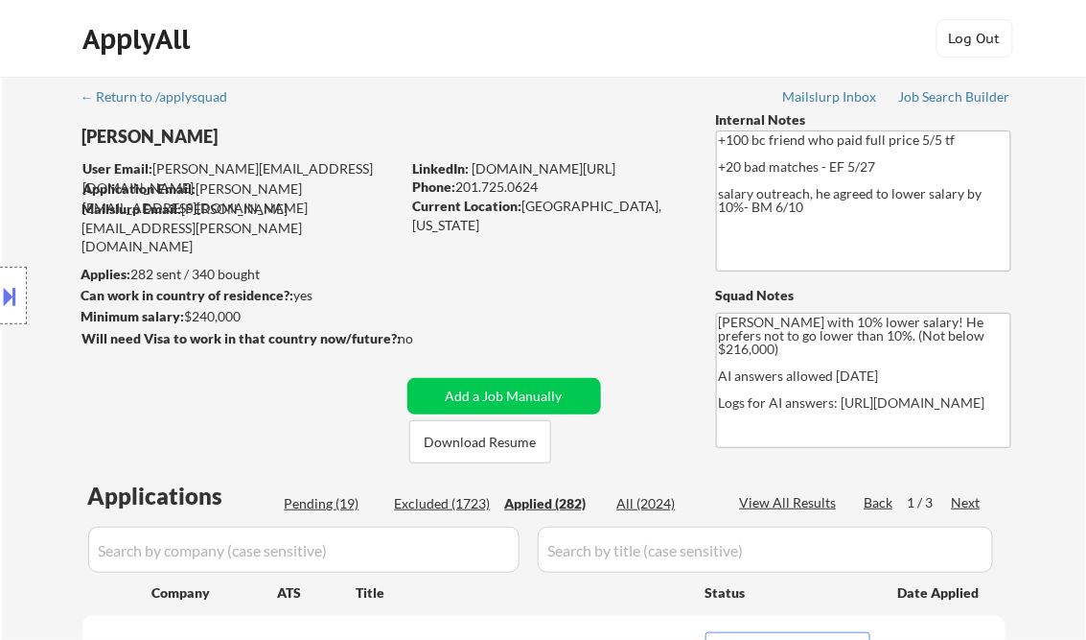
select select ""applied""
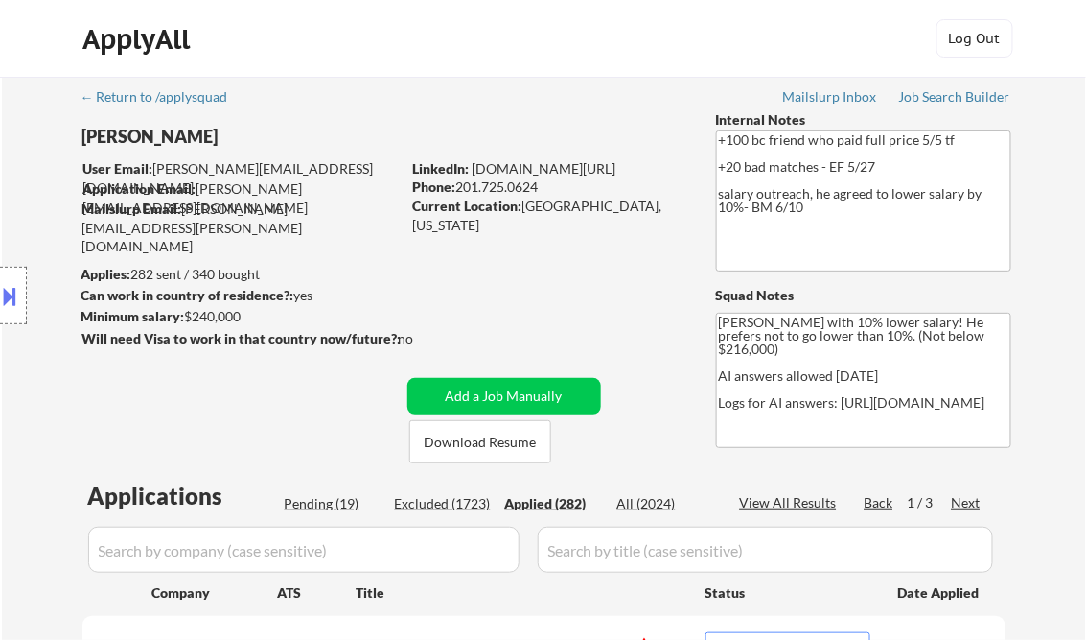
select select ""applied""
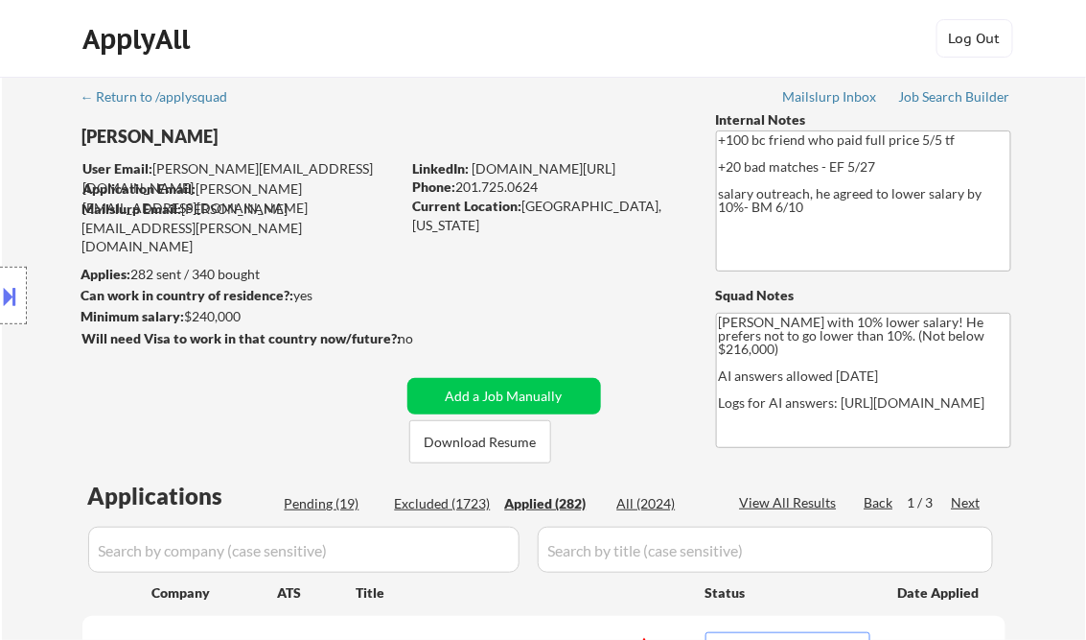
select select ""applied""
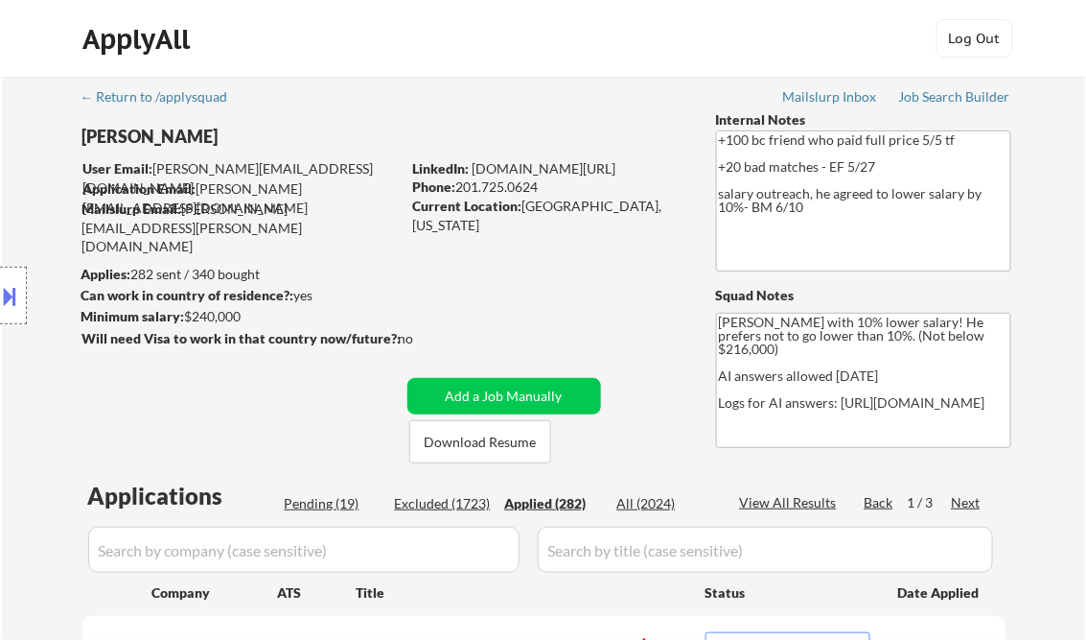
select select ""applied""
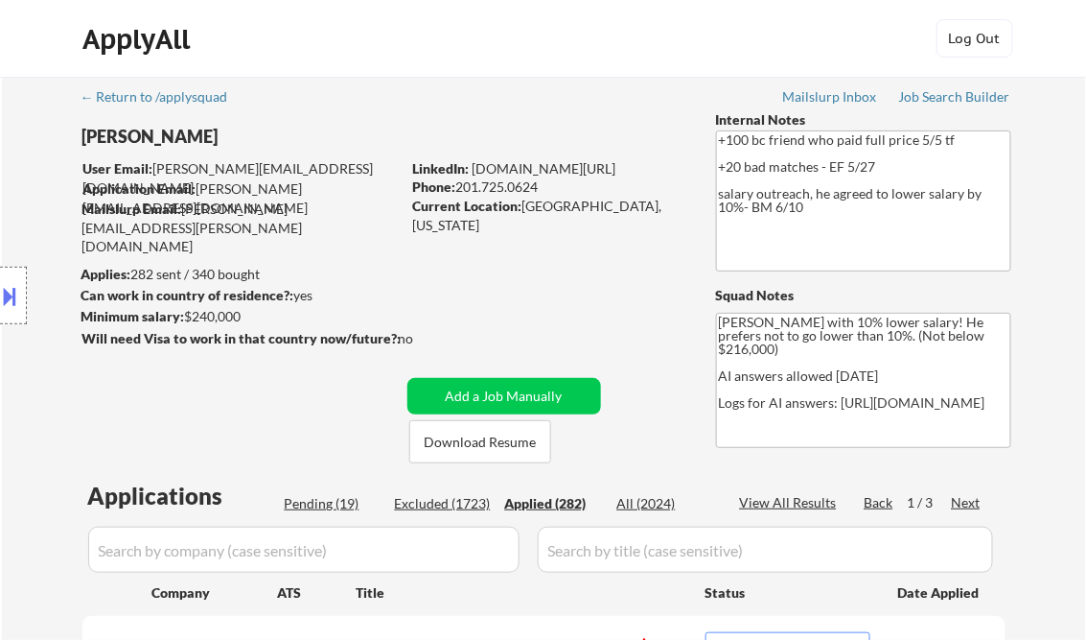
select select ""applied""
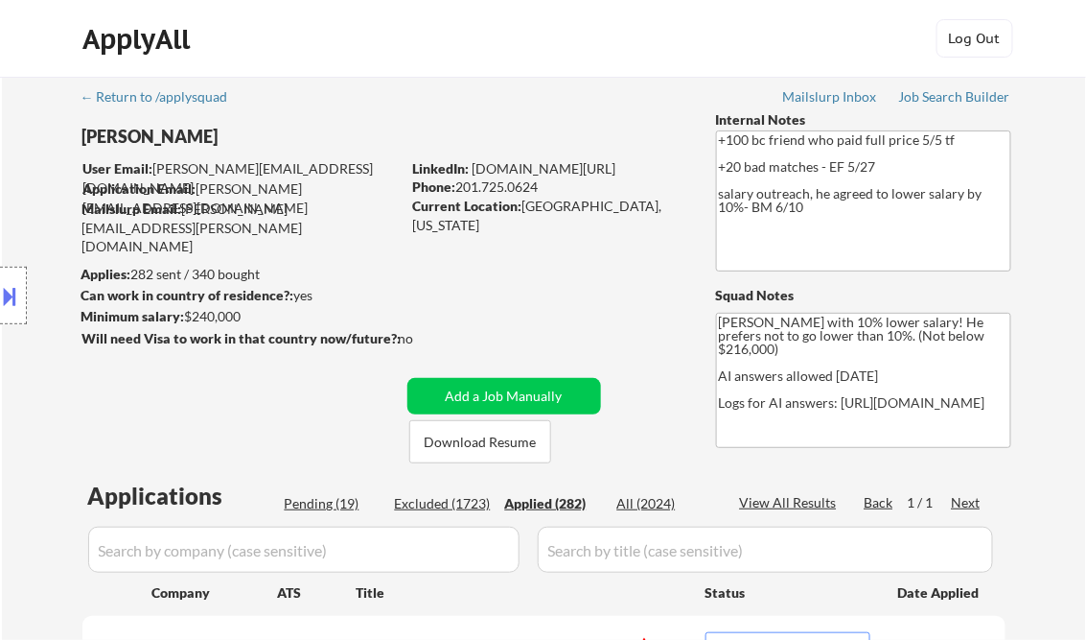
select select ""applied""
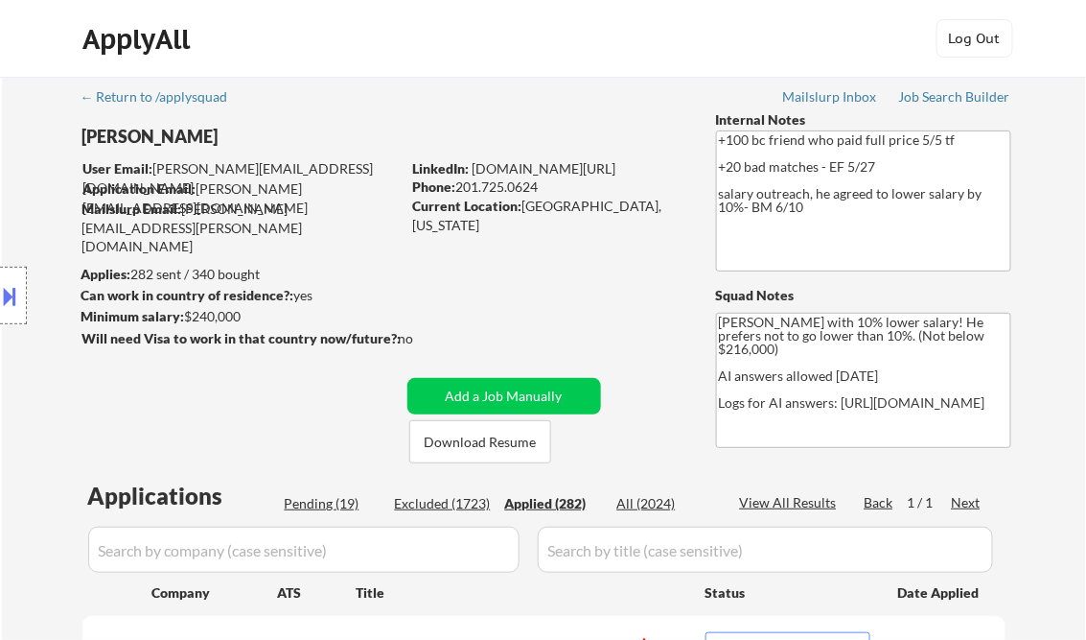
select select ""applied""
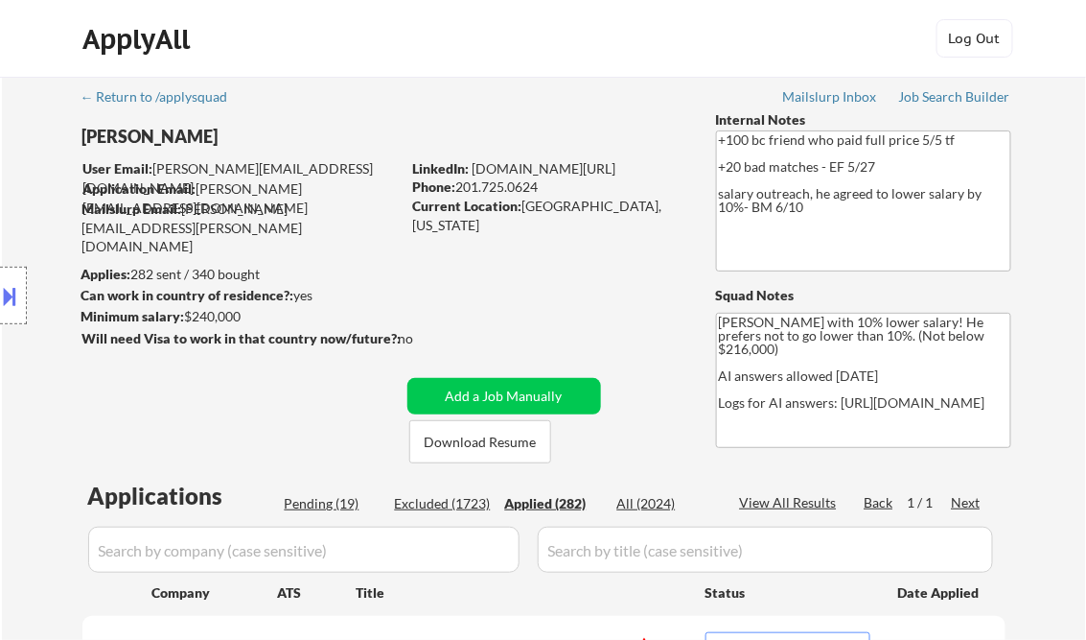
select select ""applied""
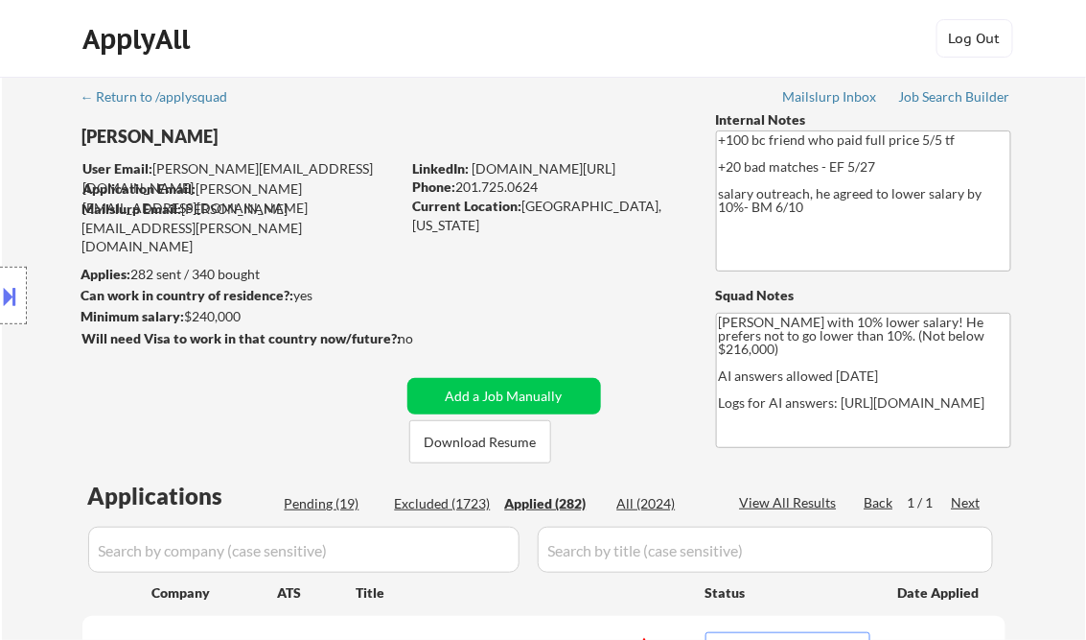
select select ""applied""
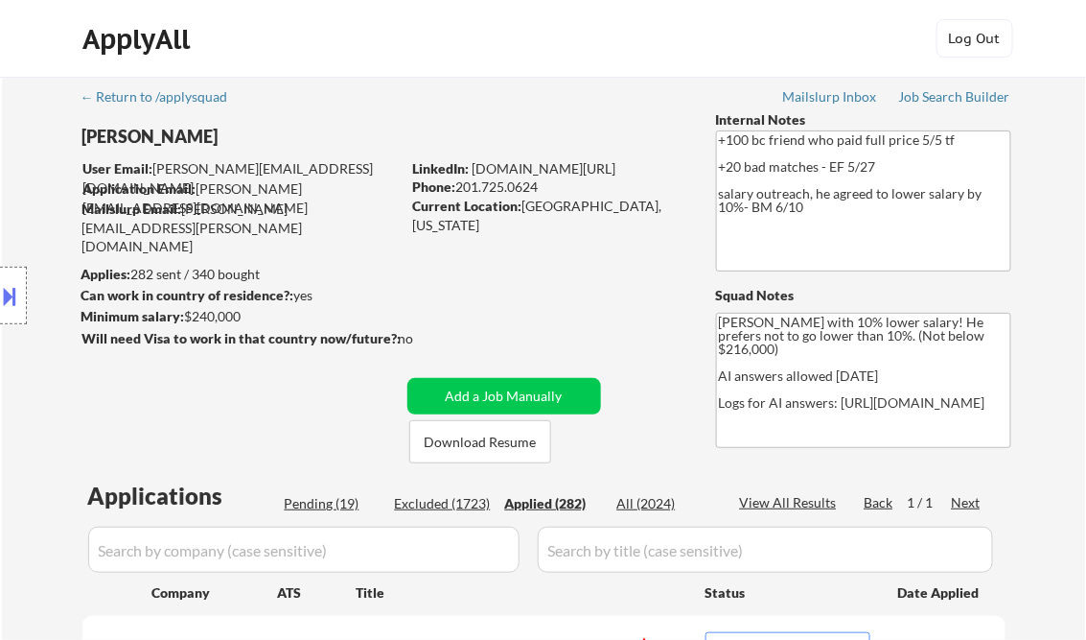
select select ""applied""
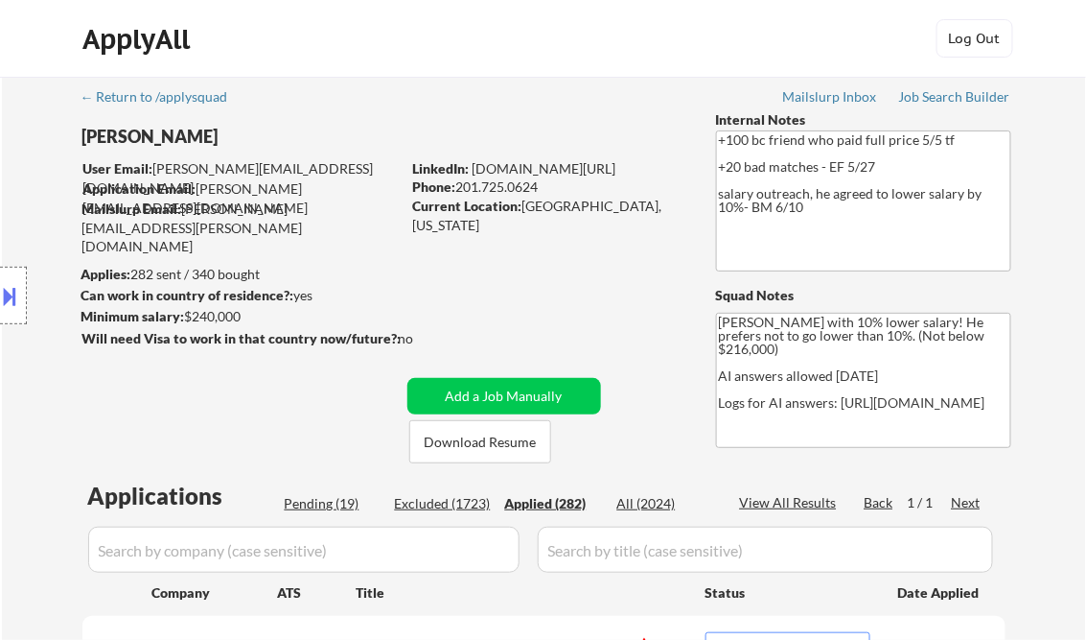
select select ""applied""
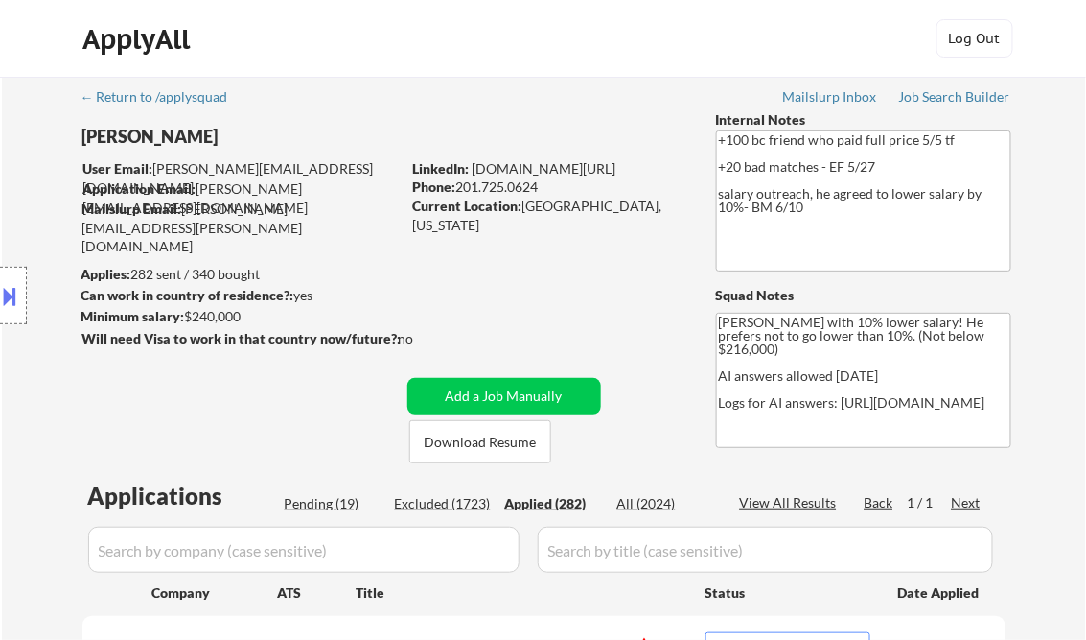
select select ""applied""
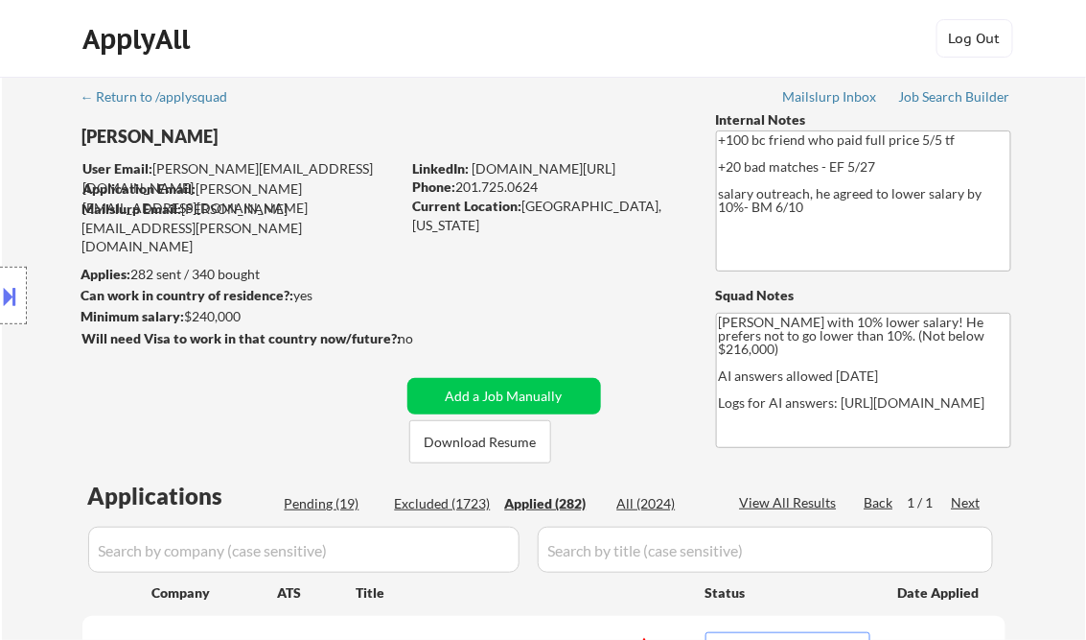
select select ""applied""
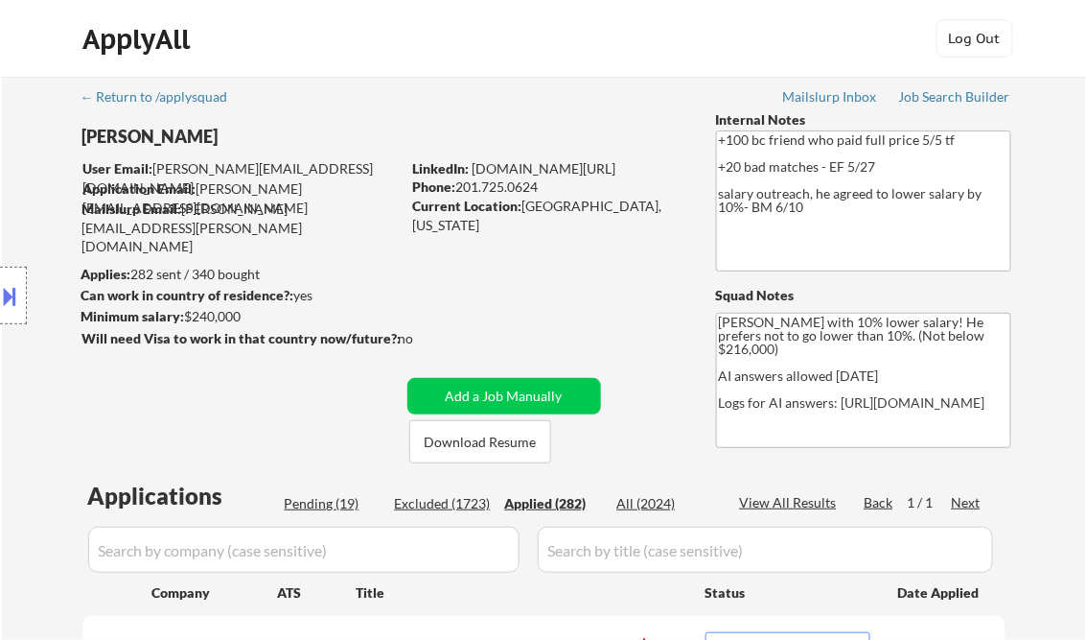
select select ""applied""
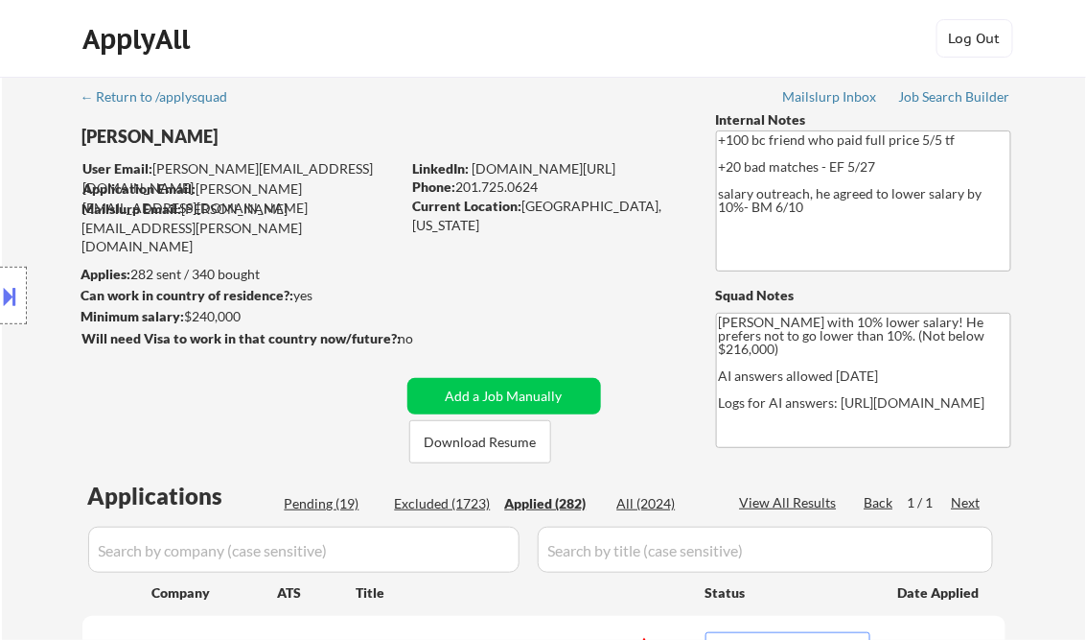
select select ""applied""
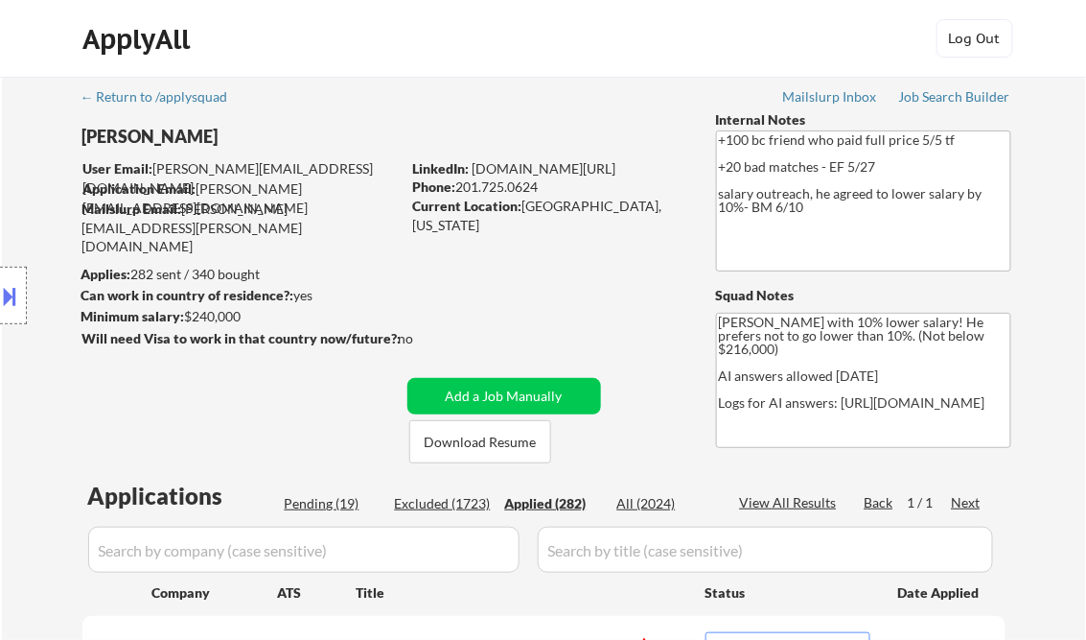
select select ""applied""
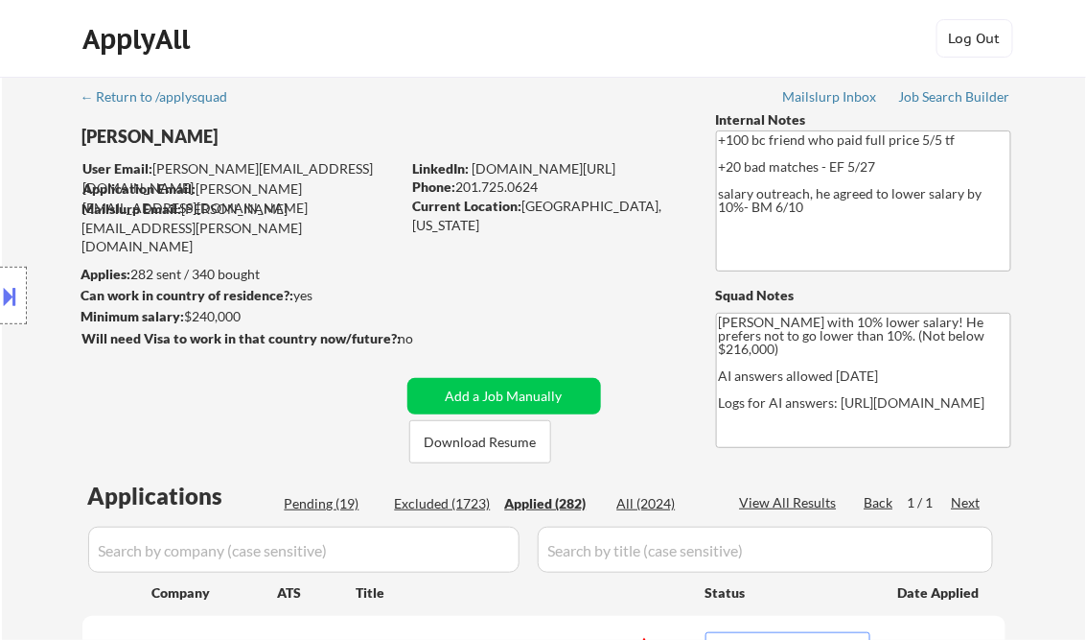
select select ""applied""
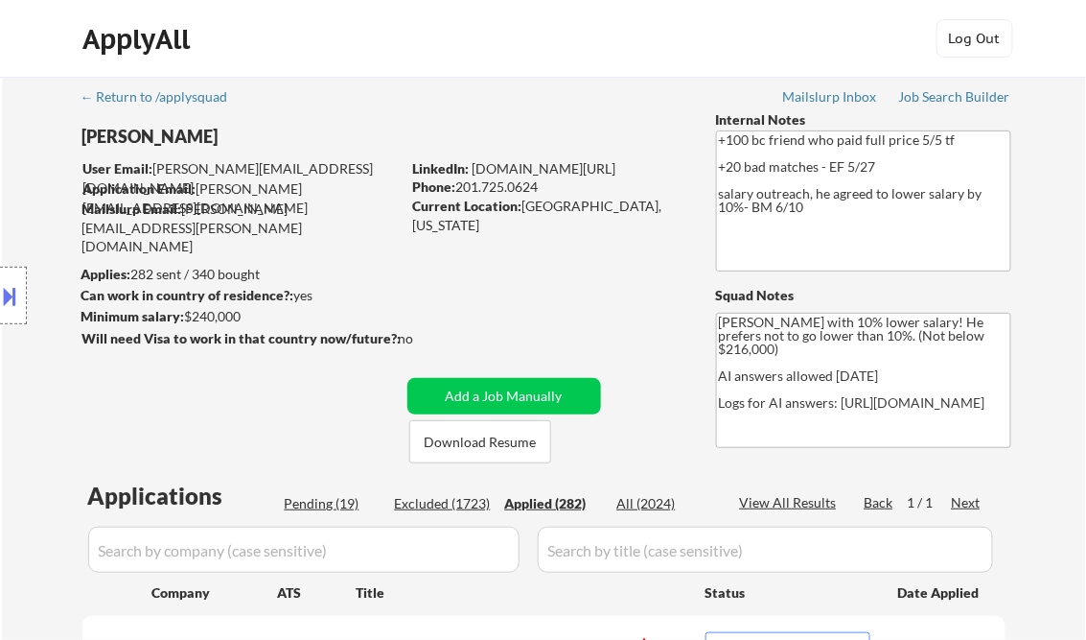
select select ""applied""
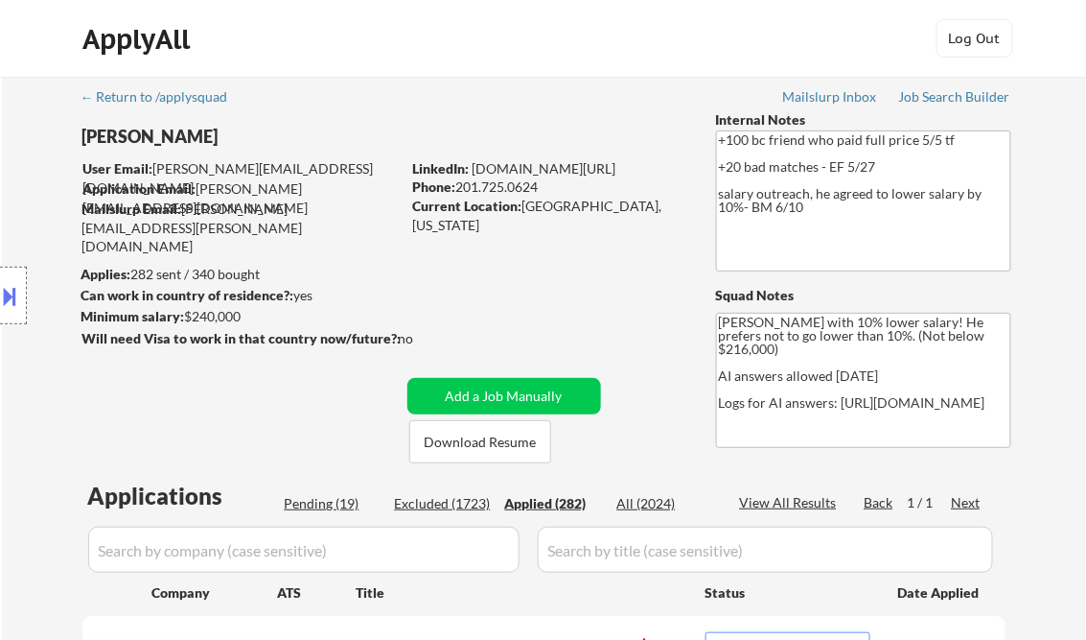
select select ""applied""
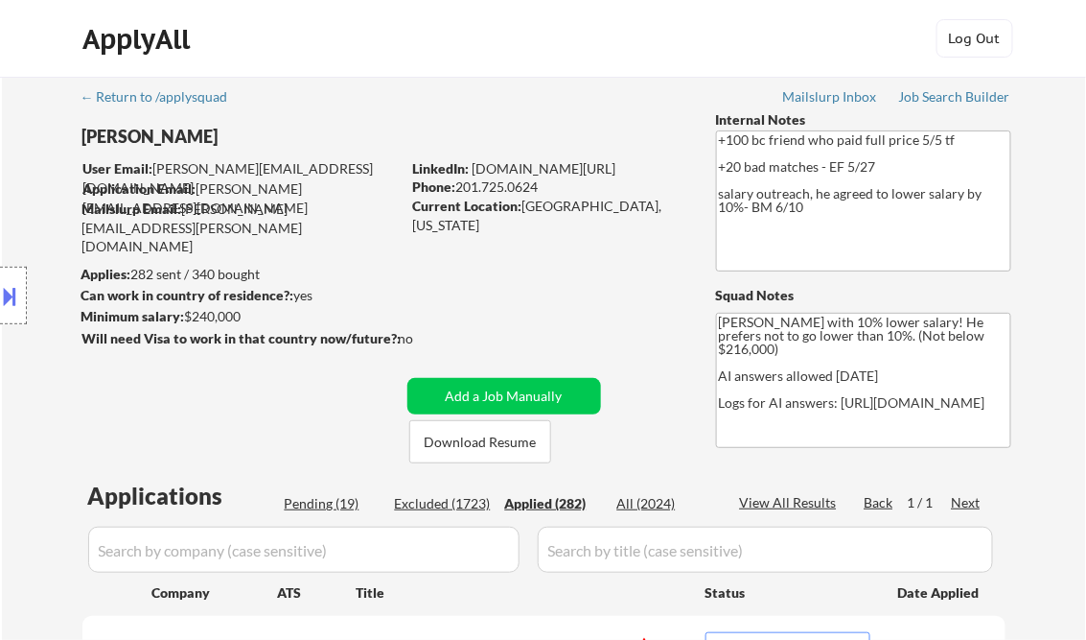
select select ""applied""
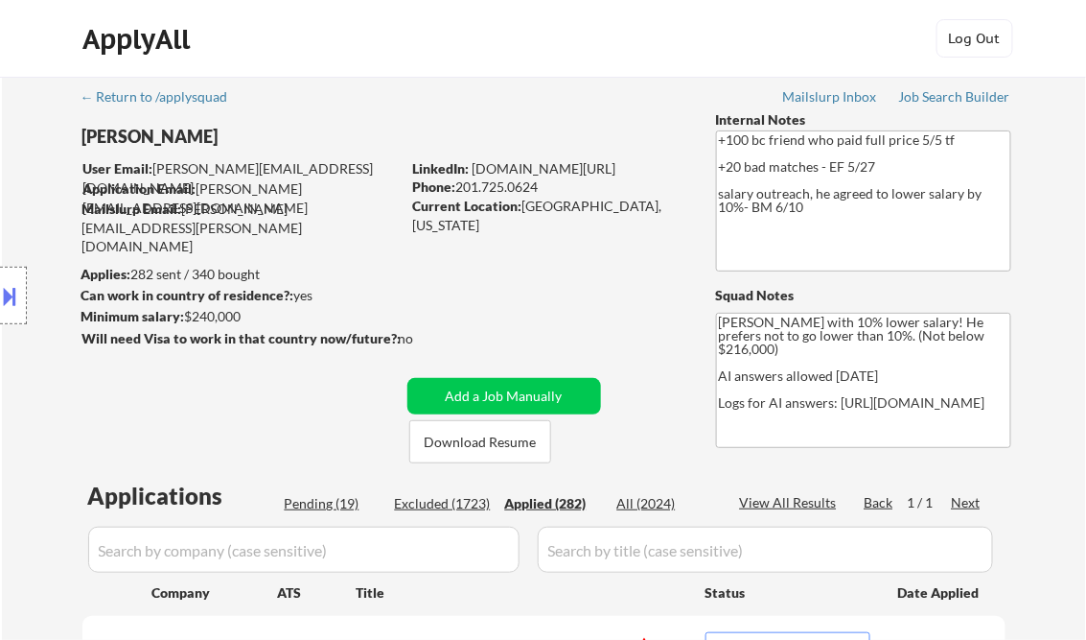
select select ""applied""
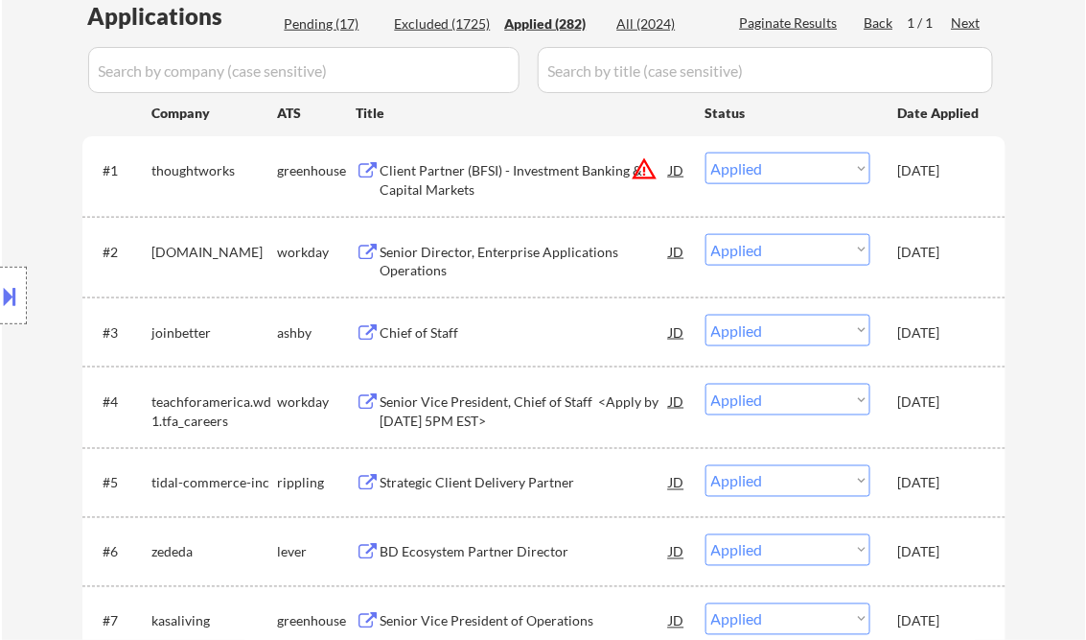
scroll to position [5618, 0]
